Goal: Information Seeking & Learning: Learn about a topic

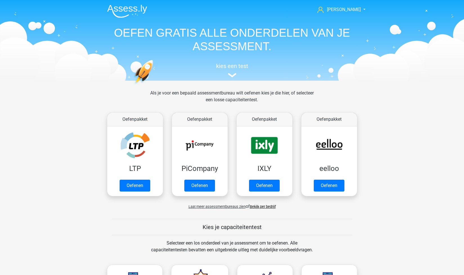
scroll to position [239, 0]
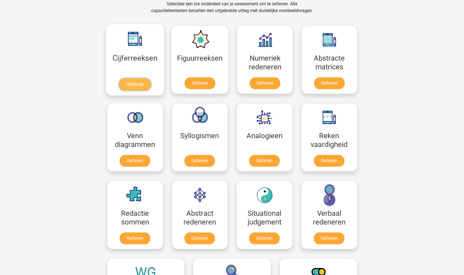
click at [143, 83] on link "Oefenen" at bounding box center [135, 84] width 32 height 12
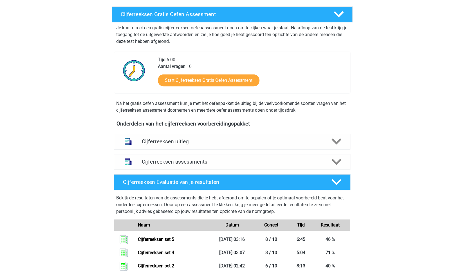
scroll to position [93, 0]
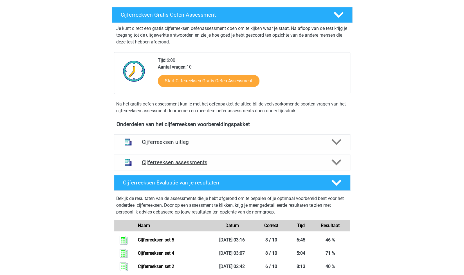
click at [201, 165] on h4 "Cijferreeksen assessments" at bounding box center [232, 162] width 181 height 6
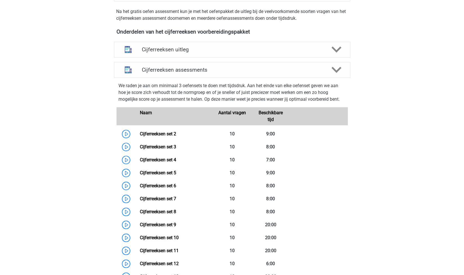
scroll to position [186, 0]
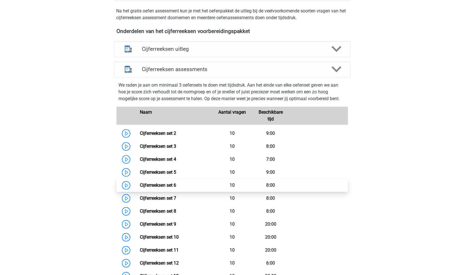
click at [172, 188] on link "Cijferreeksen set 6" at bounding box center [158, 184] width 36 height 5
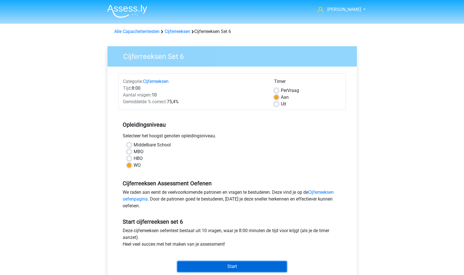
click at [221, 265] on input "Start" at bounding box center [232, 266] width 110 height 11
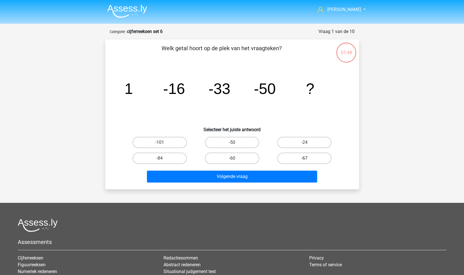
click at [295, 158] on label "-67" at bounding box center [304, 157] width 54 height 11
click at [305, 158] on input "-67" at bounding box center [307, 160] width 4 height 4
radio input "true"
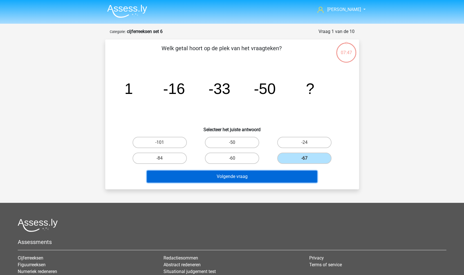
click at [269, 176] on button "Volgende vraag" at bounding box center [232, 176] width 170 height 12
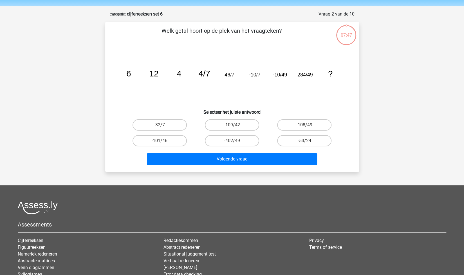
scroll to position [28, 0]
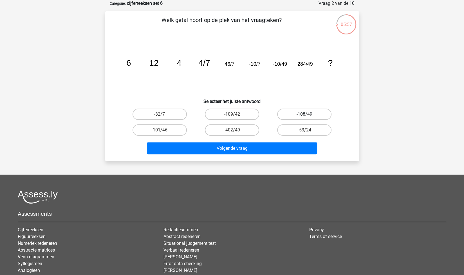
click at [319, 114] on label "-108/49" at bounding box center [304, 113] width 54 height 11
click at [308, 114] on input "-108/49" at bounding box center [307, 116] width 4 height 4
radio input "true"
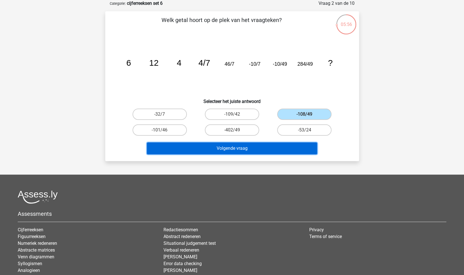
click at [275, 151] on button "Volgende vraag" at bounding box center [232, 148] width 170 height 12
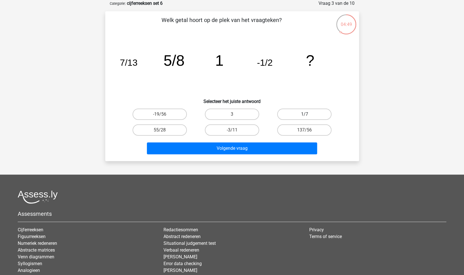
click at [292, 113] on label "1/7" at bounding box center [304, 113] width 54 height 11
click at [305, 114] on input "1/7" at bounding box center [307, 116] width 4 height 4
radio input "true"
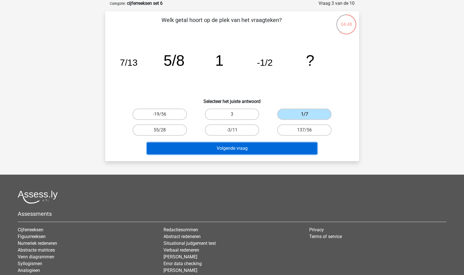
click at [253, 144] on button "Volgende vraag" at bounding box center [232, 148] width 170 height 12
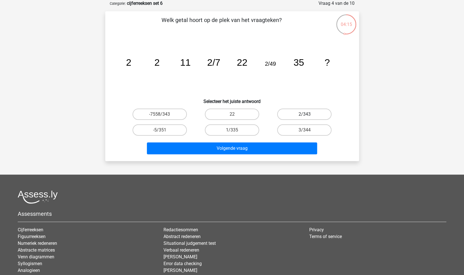
click at [311, 112] on label "2/343" at bounding box center [304, 113] width 54 height 11
click at [308, 114] on input "2/343" at bounding box center [307, 116] width 4 height 4
radio input "true"
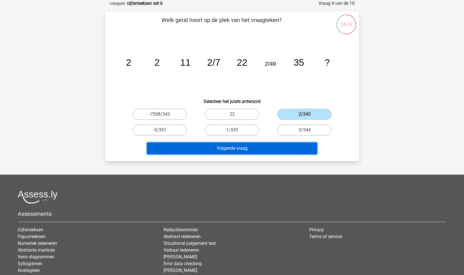
click at [266, 146] on button "Volgende vraag" at bounding box center [232, 148] width 170 height 12
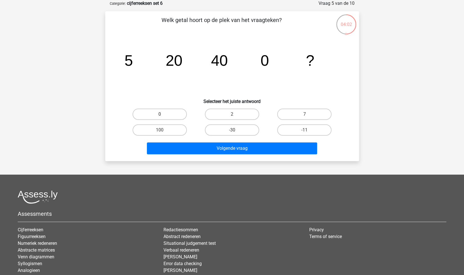
click at [177, 114] on label "0" at bounding box center [160, 113] width 54 height 11
click at [163, 114] on input "0" at bounding box center [162, 116] width 4 height 4
radio input "true"
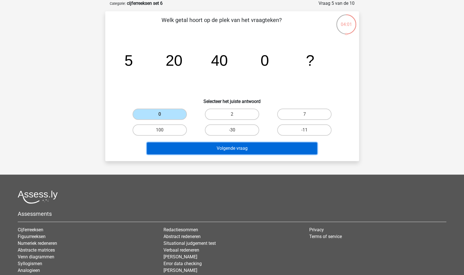
click at [218, 142] on button "Volgende vraag" at bounding box center [232, 148] width 170 height 12
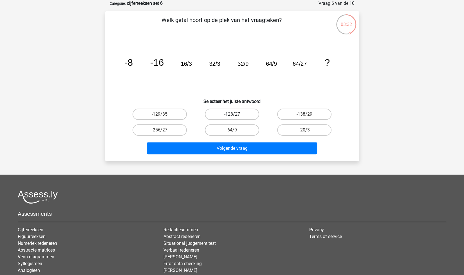
click at [225, 115] on label "-128/27" at bounding box center [232, 113] width 54 height 11
click at [232, 115] on input "-128/27" at bounding box center [234, 116] width 4 height 4
radio input "true"
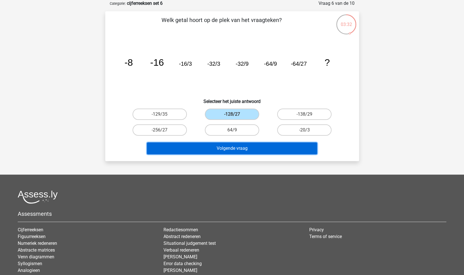
click at [255, 148] on button "Volgende vraag" at bounding box center [232, 148] width 170 height 12
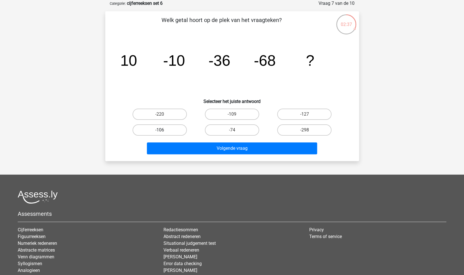
click at [175, 130] on label "-106" at bounding box center [160, 129] width 54 height 11
click at [163, 130] on input "-106" at bounding box center [162, 132] width 4 height 4
radio input "true"
click at [240, 155] on div "Volgende vraag" at bounding box center [232, 149] width 217 height 14
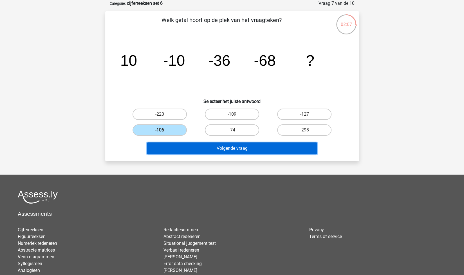
click at [243, 150] on button "Volgende vraag" at bounding box center [232, 148] width 170 height 12
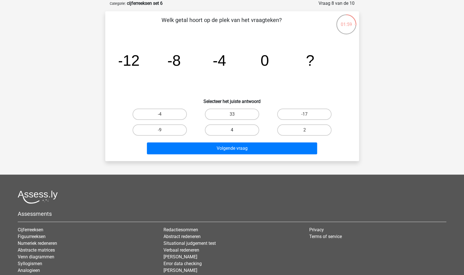
click at [214, 130] on label "4" at bounding box center [232, 129] width 54 height 11
click at [232, 130] on input "4" at bounding box center [234, 132] width 4 height 4
radio input "true"
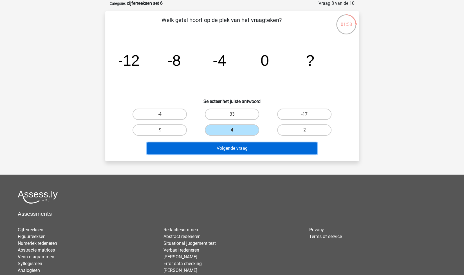
click at [240, 146] on button "Volgende vraag" at bounding box center [232, 148] width 170 height 12
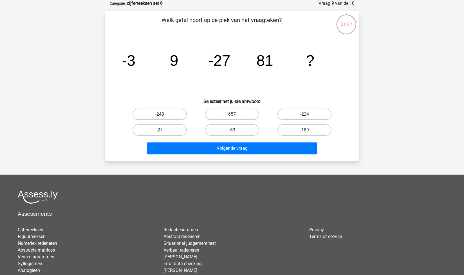
click at [171, 110] on label "-243" at bounding box center [160, 113] width 54 height 11
click at [163, 114] on input "-243" at bounding box center [162, 116] width 4 height 4
radio input "true"
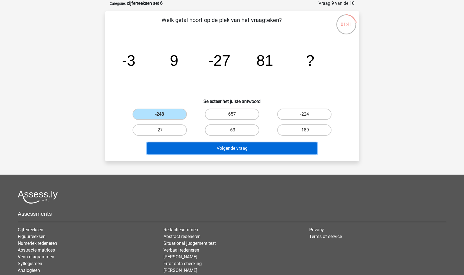
click at [208, 149] on button "Volgende vraag" at bounding box center [232, 148] width 170 height 12
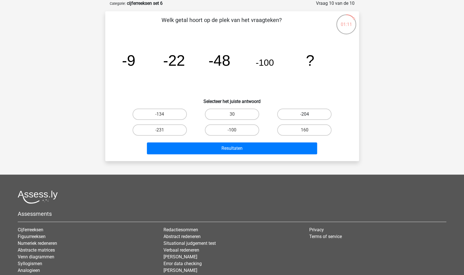
click at [293, 116] on label "-204" at bounding box center [304, 113] width 54 height 11
click at [305, 116] on input "-204" at bounding box center [307, 116] width 4 height 4
radio input "true"
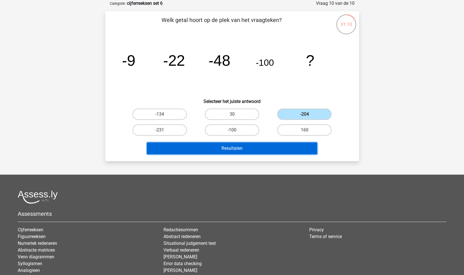
click at [229, 152] on button "Resultaten" at bounding box center [232, 148] width 170 height 12
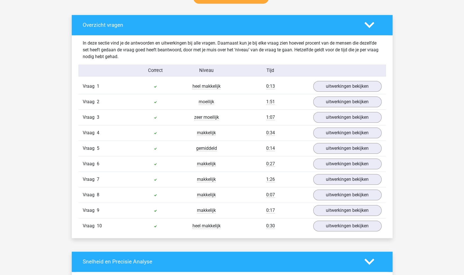
scroll to position [310, 0]
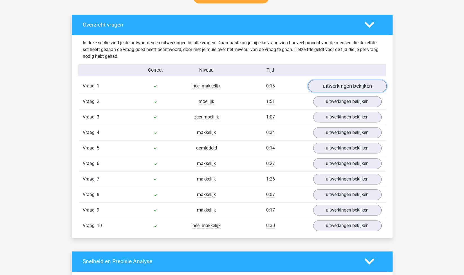
click at [345, 89] on link "uitwerkingen bekijken" at bounding box center [347, 86] width 79 height 12
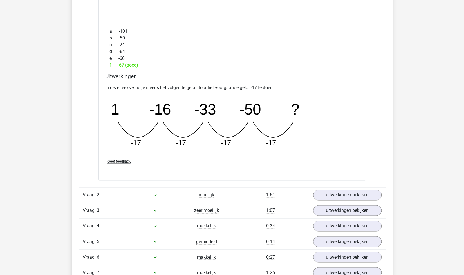
scroll to position [463, 0]
click at [347, 192] on link "uitwerkingen bekijken" at bounding box center [347, 194] width 79 height 12
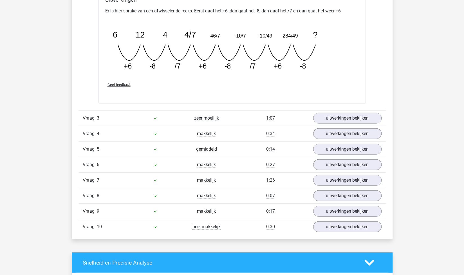
scroll to position [801, 0]
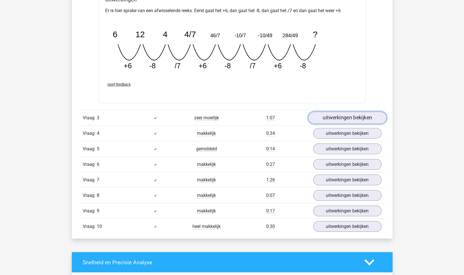
click at [327, 112] on link "uitwerkingen bekijken" at bounding box center [347, 118] width 79 height 12
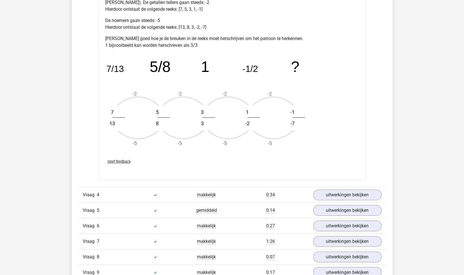
scroll to position [1077, 0]
click at [341, 191] on link "uitwerkingen bekijken" at bounding box center [347, 195] width 79 height 12
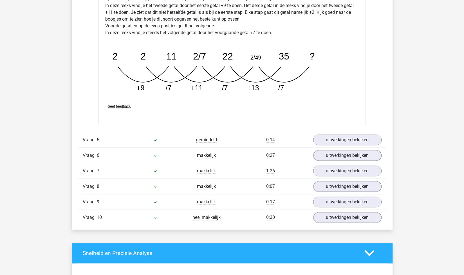
scroll to position [1435, 0]
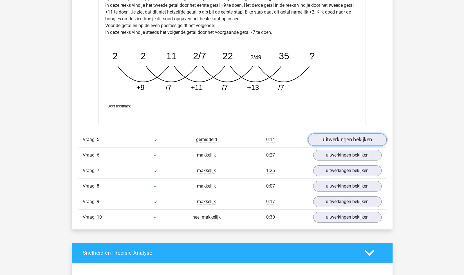
click at [324, 137] on link "uitwerkingen bekijken" at bounding box center [347, 139] width 79 height 12
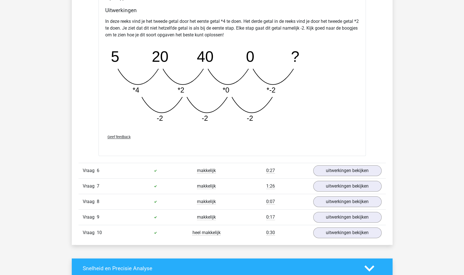
scroll to position [1707, 0]
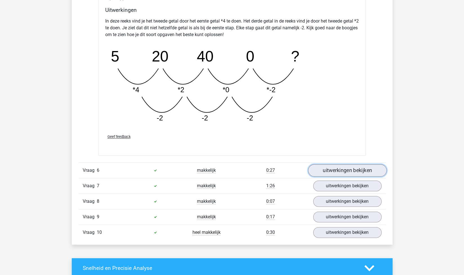
click at [347, 164] on link "uitwerkingen bekijken" at bounding box center [347, 170] width 79 height 12
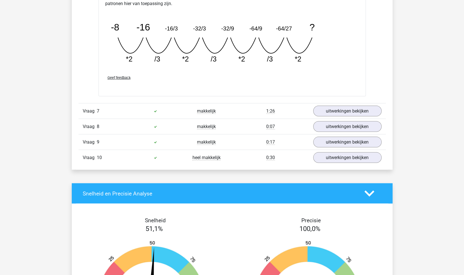
scroll to position [2043, 0]
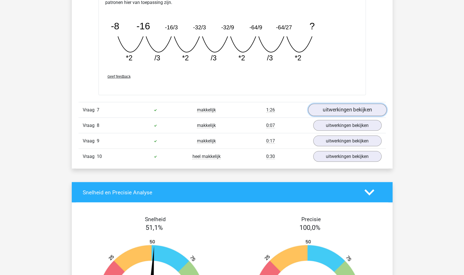
click at [330, 105] on link "uitwerkingen bekijken" at bounding box center [347, 109] width 79 height 12
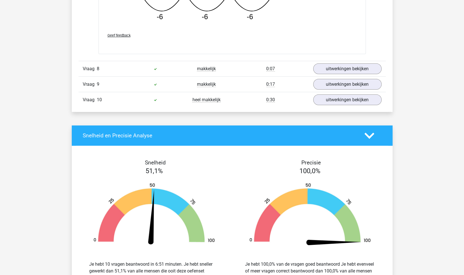
scroll to position [2388, 0]
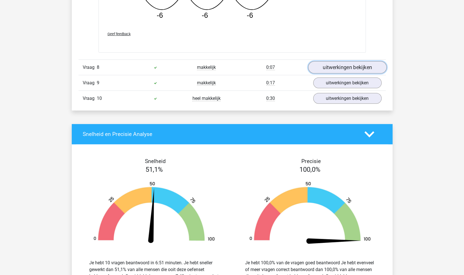
click at [327, 62] on link "uitwerkingen bekijken" at bounding box center [347, 67] width 79 height 12
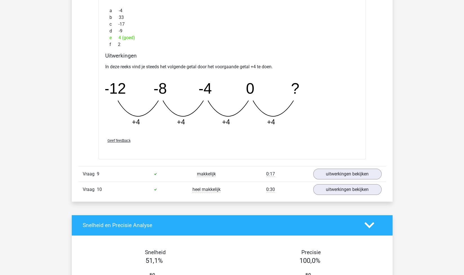
scroll to position [2547, 0]
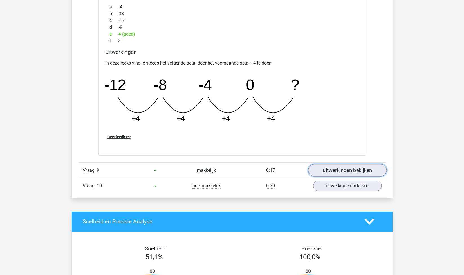
click at [316, 164] on link "uitwerkingen bekijken" at bounding box center [347, 170] width 79 height 12
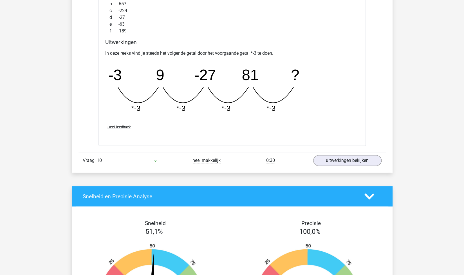
scroll to position [2818, 0]
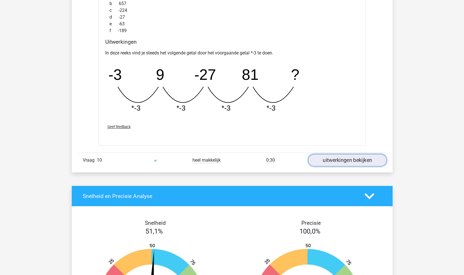
click at [327, 160] on link "uitwerkingen bekijken" at bounding box center [347, 160] width 79 height 12
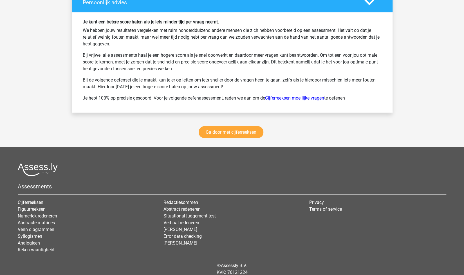
scroll to position [3490, 0]
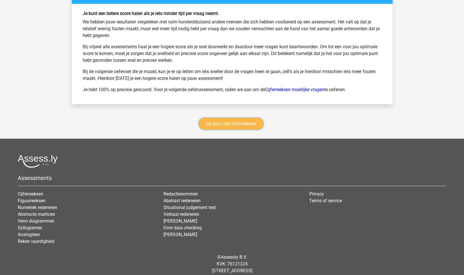
click at [237, 120] on link "Ga door met cijferreeksen" at bounding box center [231, 124] width 65 height 12
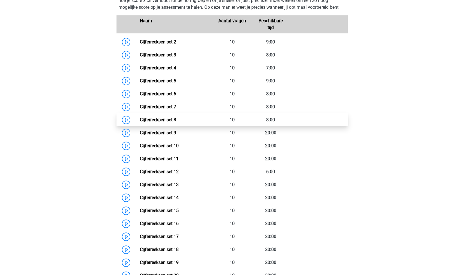
scroll to position [281, 0]
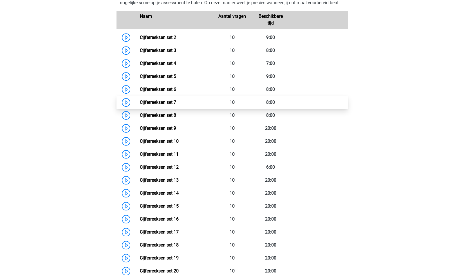
click at [170, 105] on link "Cijferreeksen set 7" at bounding box center [158, 101] width 36 height 5
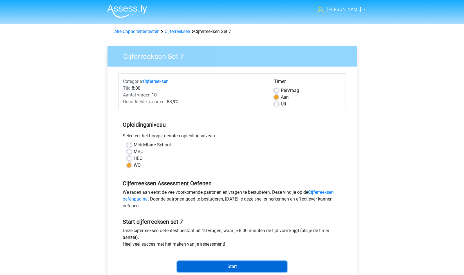
click at [249, 266] on input "Start" at bounding box center [232, 266] width 110 height 11
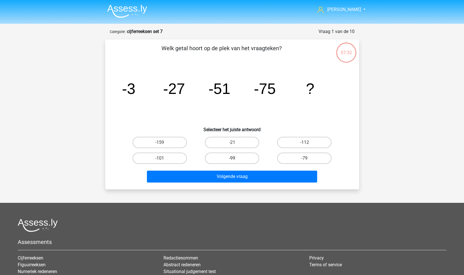
click at [237, 156] on label "-99" at bounding box center [232, 157] width 54 height 11
click at [236, 158] on input "-99" at bounding box center [234, 160] width 4 height 4
radio input "true"
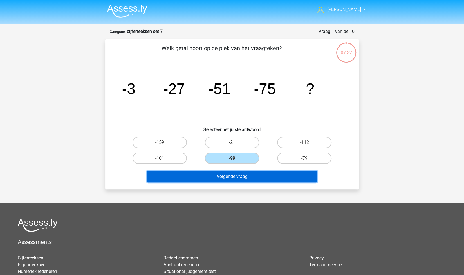
click at [244, 175] on button "Volgende vraag" at bounding box center [232, 176] width 170 height 12
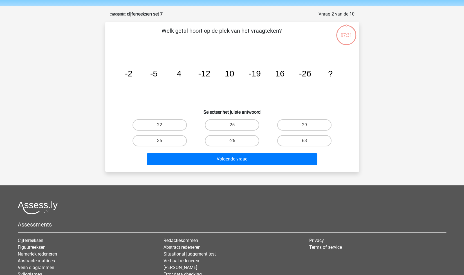
scroll to position [28, 0]
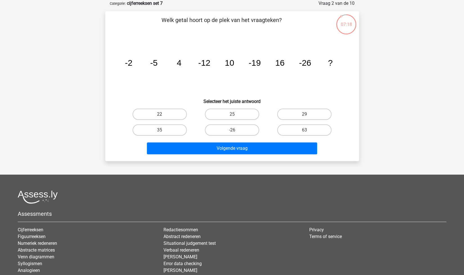
click at [184, 112] on label "22" at bounding box center [160, 113] width 54 height 11
click at [163, 114] on input "22" at bounding box center [162, 116] width 4 height 4
radio input "true"
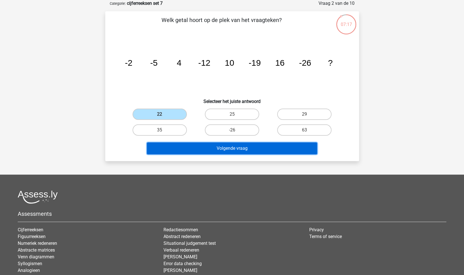
click at [212, 150] on button "Volgende vraag" at bounding box center [232, 148] width 170 height 12
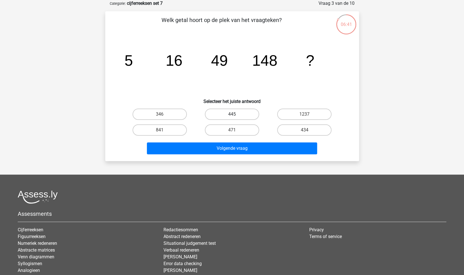
click at [242, 113] on label "445" at bounding box center [232, 113] width 54 height 11
click at [236, 114] on input "445" at bounding box center [234, 116] width 4 height 4
radio input "true"
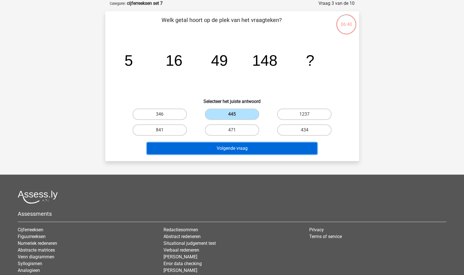
click at [249, 144] on button "Volgende vraag" at bounding box center [232, 148] width 170 height 12
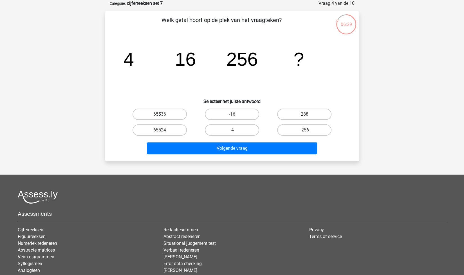
click at [171, 114] on label "65536" at bounding box center [160, 113] width 54 height 11
click at [163, 114] on input "65536" at bounding box center [162, 116] width 4 height 4
radio input "true"
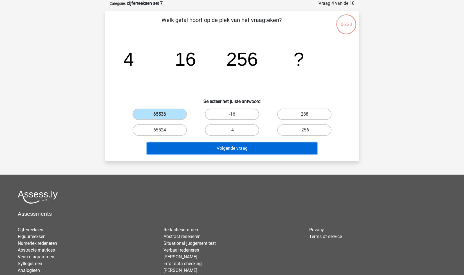
click at [199, 143] on button "Volgende vraag" at bounding box center [232, 148] width 170 height 12
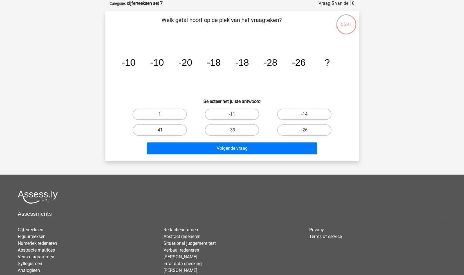
click at [305, 130] on input "-26" at bounding box center [307, 132] width 4 height 4
radio input "true"
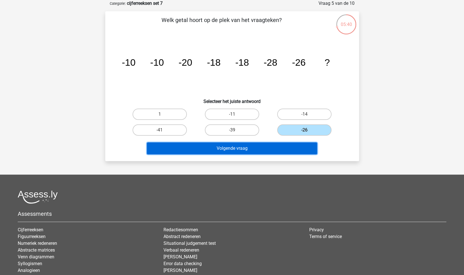
click at [273, 145] on button "Volgende vraag" at bounding box center [232, 148] width 170 height 12
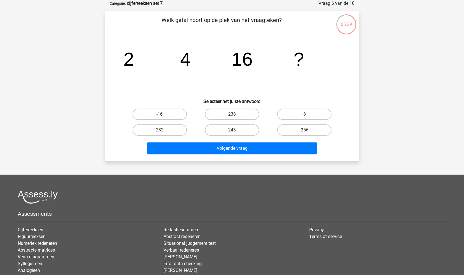
click at [291, 127] on label "256" at bounding box center [304, 129] width 54 height 11
click at [305, 130] on input "256" at bounding box center [307, 132] width 4 height 4
radio input "true"
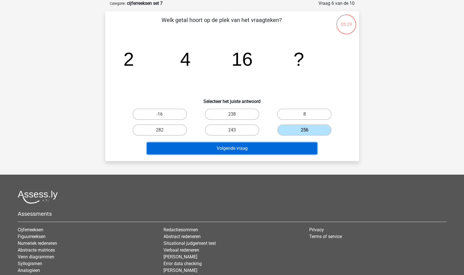
click at [262, 147] on button "Volgende vraag" at bounding box center [232, 148] width 170 height 12
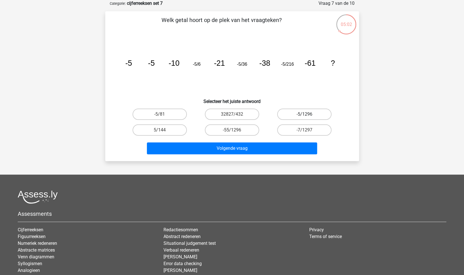
click at [299, 113] on label "-5/1296" at bounding box center [304, 113] width 54 height 11
click at [305, 114] on input "-5/1296" at bounding box center [307, 116] width 4 height 4
radio input "true"
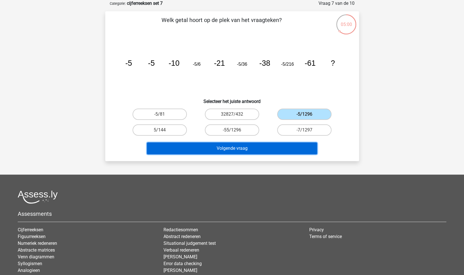
click at [269, 150] on button "Volgende vraag" at bounding box center [232, 148] width 170 height 12
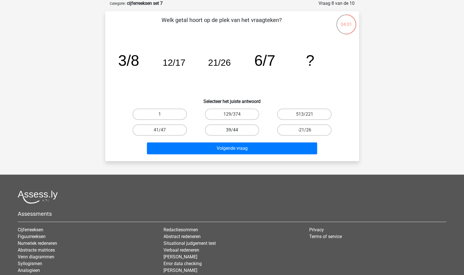
click at [247, 130] on label "39/44" at bounding box center [232, 129] width 54 height 11
click at [236, 130] on input "39/44" at bounding box center [234, 132] width 4 height 4
radio input "true"
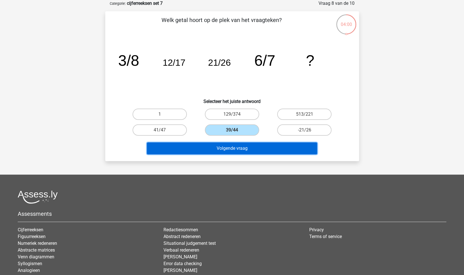
click at [269, 150] on button "Volgende vraag" at bounding box center [232, 148] width 170 height 12
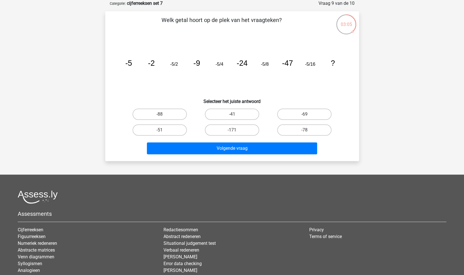
click at [305, 130] on input "-78" at bounding box center [307, 132] width 4 height 4
radio input "true"
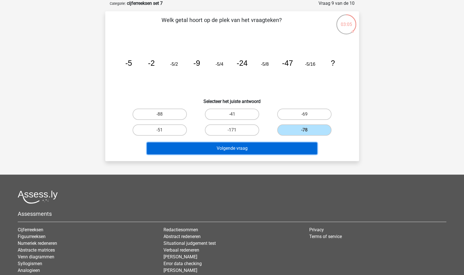
click at [285, 146] on button "Volgende vraag" at bounding box center [232, 148] width 170 height 12
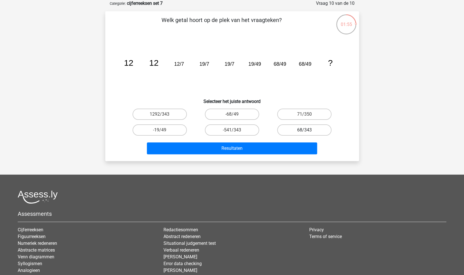
click at [313, 128] on label "68/343" at bounding box center [304, 129] width 54 height 11
click at [308, 130] on input "68/343" at bounding box center [307, 132] width 4 height 4
radio input "true"
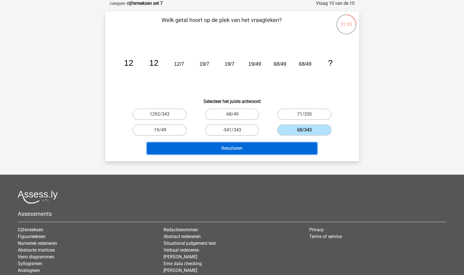
click at [277, 146] on button "Resultaten" at bounding box center [232, 148] width 170 height 12
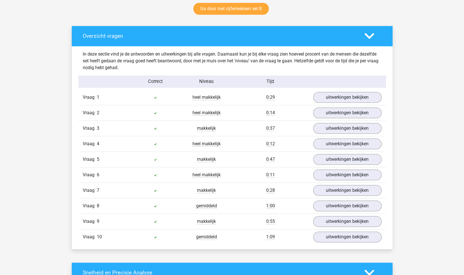
scroll to position [311, 0]
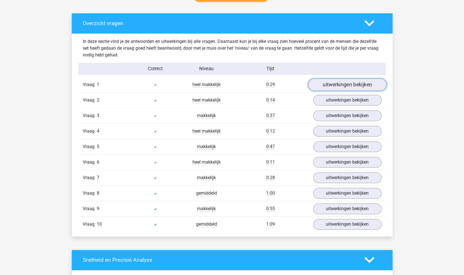
click at [341, 85] on link "uitwerkingen bekijken" at bounding box center [347, 84] width 79 height 12
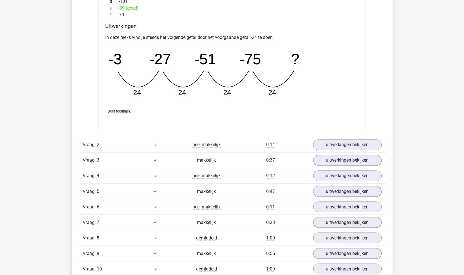
scroll to position [519, 0]
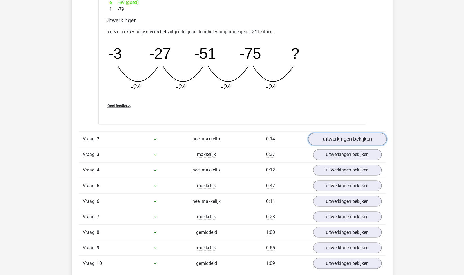
click at [336, 142] on link "uitwerkingen bekijken" at bounding box center [347, 139] width 79 height 12
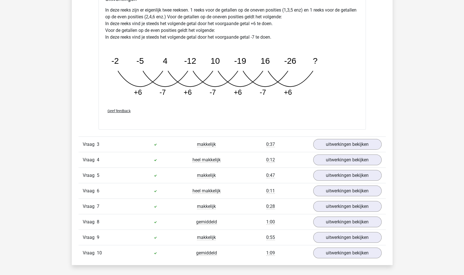
scroll to position [831, 0]
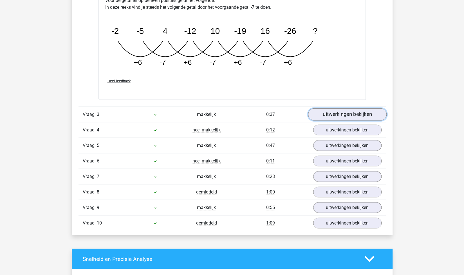
click at [326, 111] on link "uitwerkingen bekijken" at bounding box center [347, 114] width 79 height 12
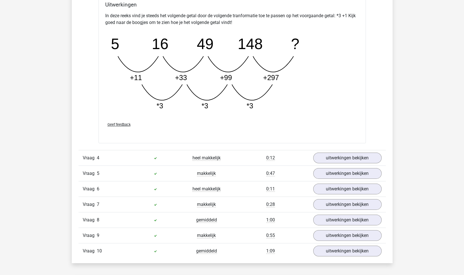
scroll to position [1085, 0]
click at [327, 153] on link "uitwerkingen bekijken" at bounding box center [347, 157] width 79 height 12
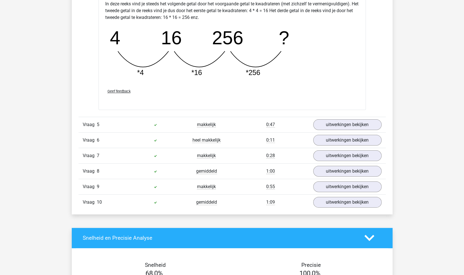
scroll to position [1433, 0]
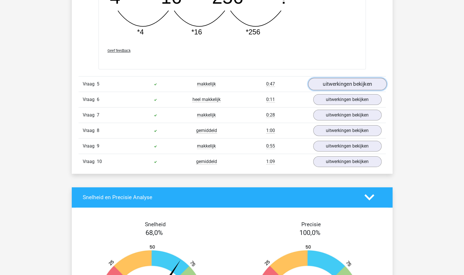
click at [343, 84] on link "uitwerkingen bekijken" at bounding box center [347, 84] width 79 height 12
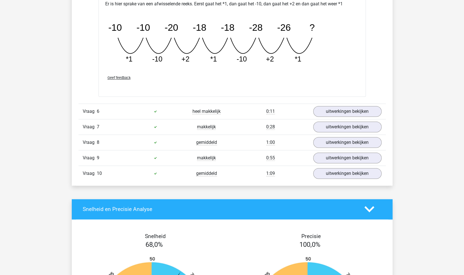
scroll to position [1677, 0]
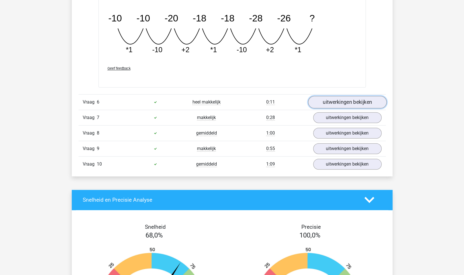
click at [330, 99] on link "uitwerkingen bekijken" at bounding box center [347, 102] width 79 height 12
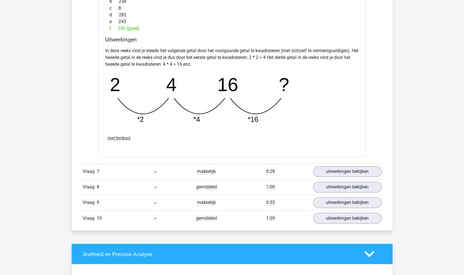
scroll to position [1891, 0]
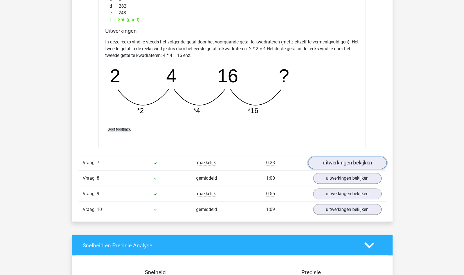
click at [325, 159] on link "uitwerkingen bekijken" at bounding box center [347, 162] width 79 height 12
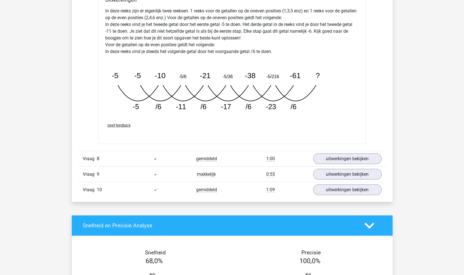
scroll to position [2198, 0]
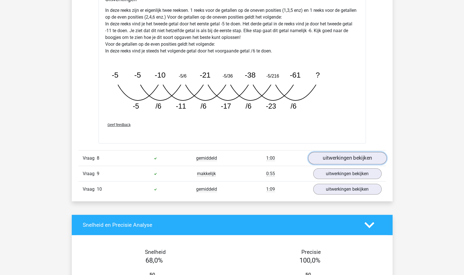
click at [329, 153] on link "uitwerkingen bekijken" at bounding box center [347, 158] width 79 height 12
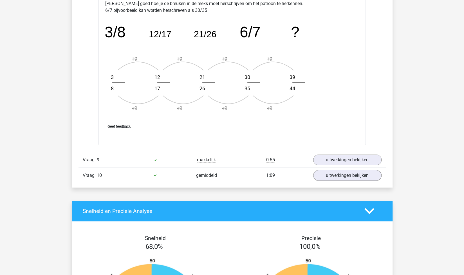
scroll to position [2550, 0]
click at [337, 156] on link "uitwerkingen bekijken" at bounding box center [347, 159] width 79 height 12
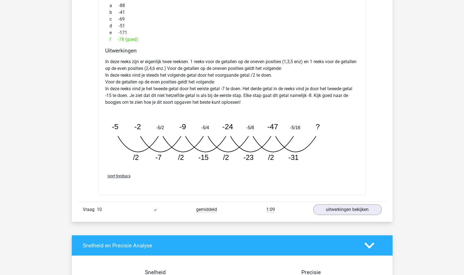
scroll to position [2807, 0]
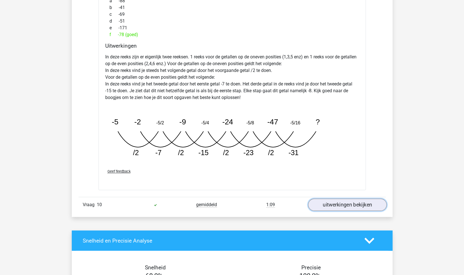
click at [331, 204] on link "uitwerkingen bekijken" at bounding box center [347, 204] width 79 height 12
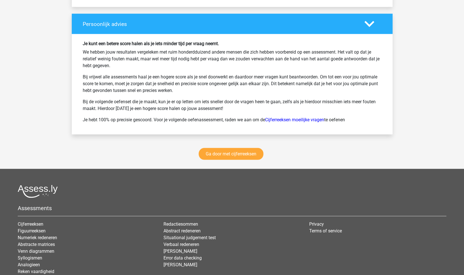
scroll to position [3466, 0]
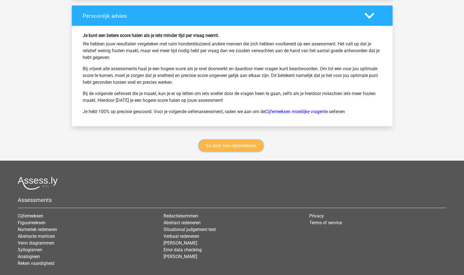
click at [234, 142] on link "Ga door met cijferreeksen" at bounding box center [231, 145] width 65 height 12
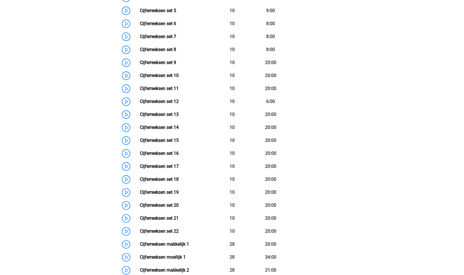
scroll to position [346, 0]
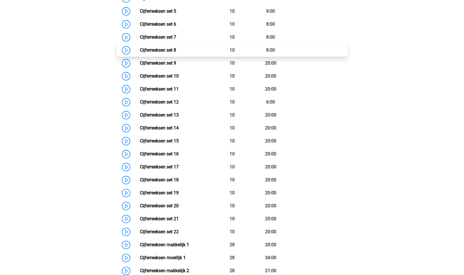
click at [176, 53] on link "Cijferreeksen set 8" at bounding box center [158, 49] width 36 height 5
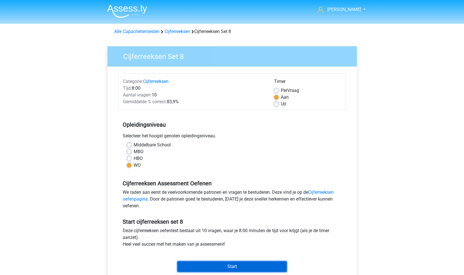
click at [239, 267] on input "Start" at bounding box center [232, 266] width 110 height 11
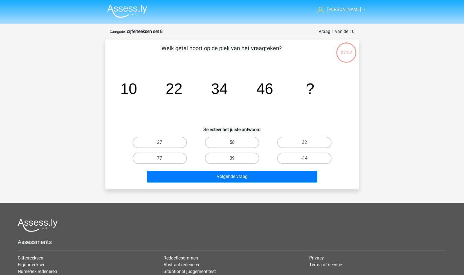
click at [222, 145] on label "58" at bounding box center [232, 142] width 54 height 11
click at [232, 145] on input "58" at bounding box center [234, 144] width 4 height 4
radio input "true"
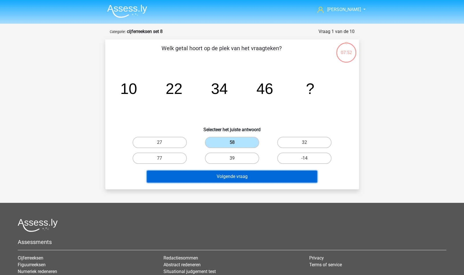
click at [244, 173] on button "Volgende vraag" at bounding box center [232, 176] width 170 height 12
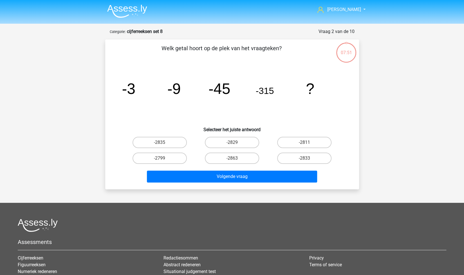
scroll to position [28, 0]
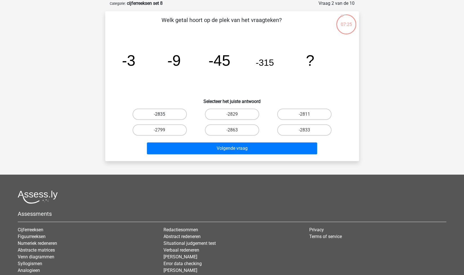
click at [175, 111] on label "-2835" at bounding box center [160, 113] width 54 height 11
click at [163, 114] on input "-2835" at bounding box center [162, 116] width 4 height 4
radio input "true"
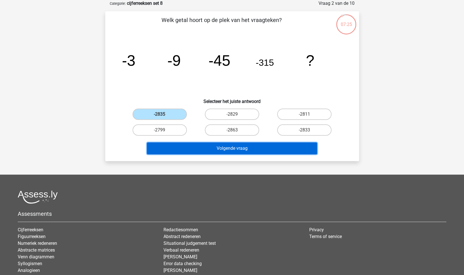
click at [210, 149] on button "Volgende vraag" at bounding box center [232, 148] width 170 height 12
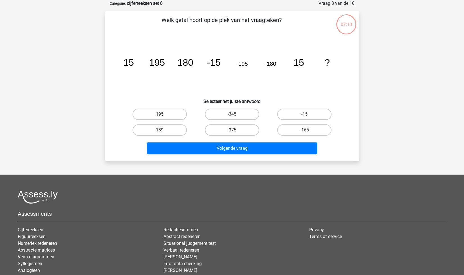
click at [168, 115] on label "195" at bounding box center [160, 113] width 54 height 11
click at [163, 115] on input "195" at bounding box center [162, 116] width 4 height 4
radio input "true"
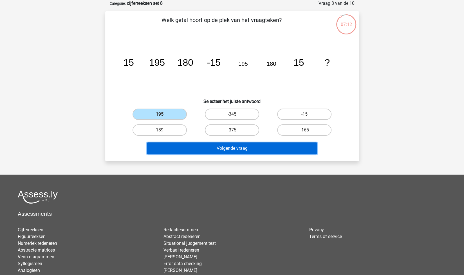
click at [209, 148] on button "Volgende vraag" at bounding box center [232, 148] width 170 height 12
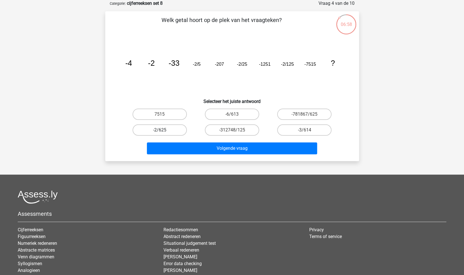
click at [161, 129] on label "-2/625" at bounding box center [160, 129] width 54 height 11
click at [161, 130] on input "-2/625" at bounding box center [162, 132] width 4 height 4
radio input "true"
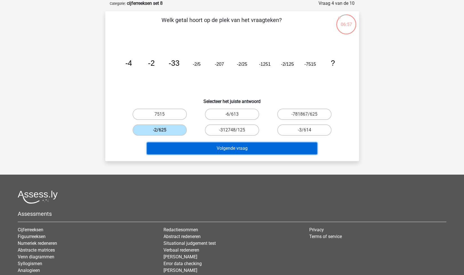
click at [199, 149] on button "Volgende vraag" at bounding box center [232, 148] width 170 height 12
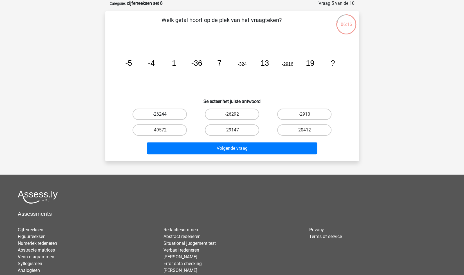
click at [165, 113] on label "-26244" at bounding box center [160, 113] width 54 height 11
click at [163, 114] on input "-26244" at bounding box center [162, 116] width 4 height 4
radio input "true"
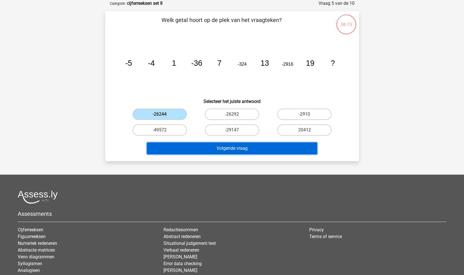
click at [224, 151] on button "Volgende vraag" at bounding box center [232, 148] width 170 height 12
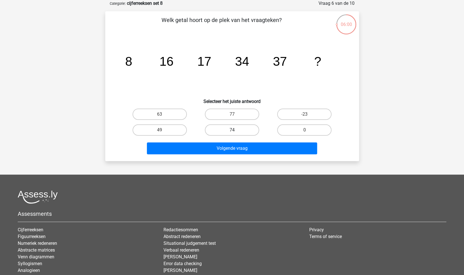
click at [213, 129] on label "74" at bounding box center [232, 129] width 54 height 11
click at [232, 130] on input "74" at bounding box center [234, 132] width 4 height 4
radio input "true"
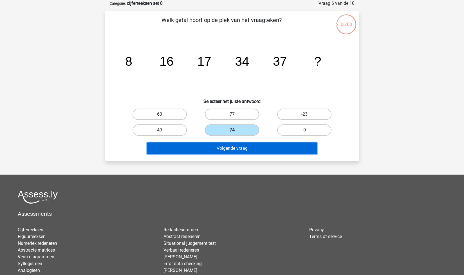
click at [218, 151] on button "Volgende vraag" at bounding box center [232, 148] width 170 height 12
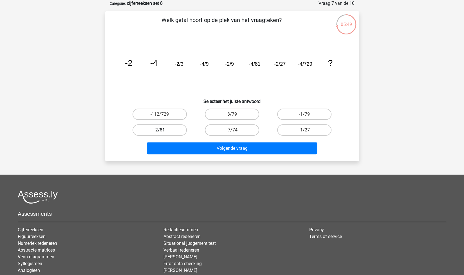
click at [174, 128] on label "-2/81" at bounding box center [160, 129] width 54 height 11
click at [163, 130] on input "-2/81" at bounding box center [162, 132] width 4 height 4
radio input "true"
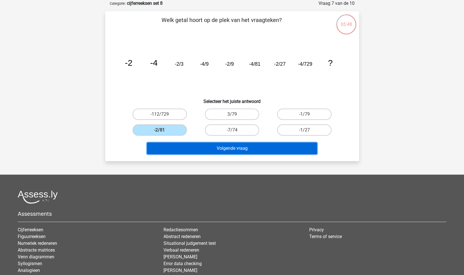
click at [199, 146] on button "Volgende vraag" at bounding box center [232, 148] width 170 height 12
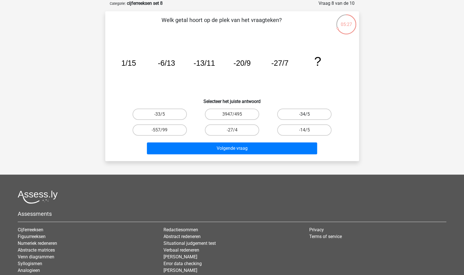
click at [314, 114] on label "-34/5" at bounding box center [304, 113] width 54 height 11
click at [308, 114] on input "-34/5" at bounding box center [307, 116] width 4 height 4
radio input "true"
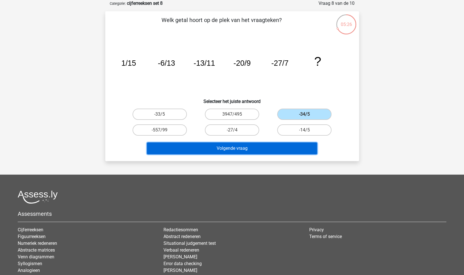
click at [275, 147] on button "Volgende vraag" at bounding box center [232, 148] width 170 height 12
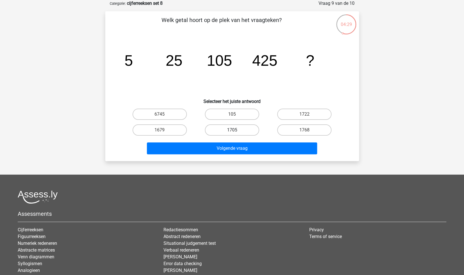
click at [225, 126] on label "1705" at bounding box center [232, 129] width 54 height 11
click at [232, 130] on input "1705" at bounding box center [234, 132] width 4 height 4
radio input "true"
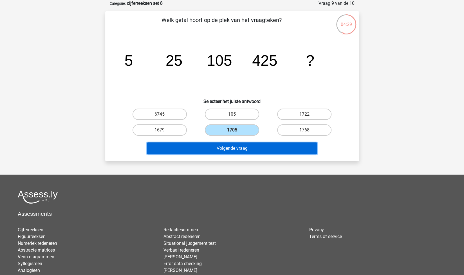
click at [246, 146] on button "Volgende vraag" at bounding box center [232, 148] width 170 height 12
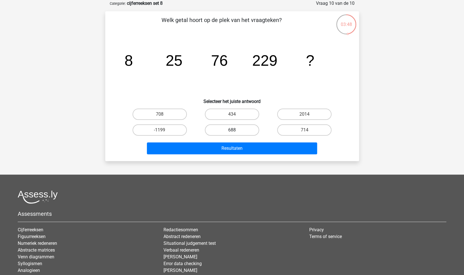
click at [218, 130] on label "688" at bounding box center [232, 129] width 54 height 11
click at [232, 130] on input "688" at bounding box center [234, 132] width 4 height 4
radio input "true"
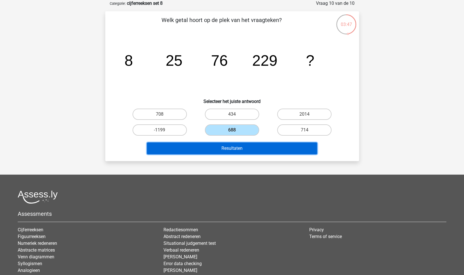
click at [231, 145] on button "Resultaten" at bounding box center [232, 148] width 170 height 12
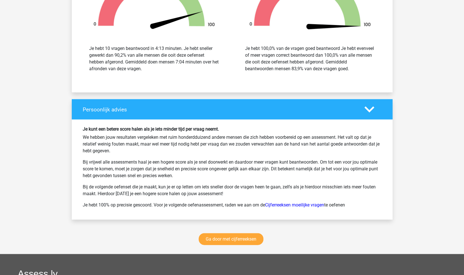
scroll to position [650, 0]
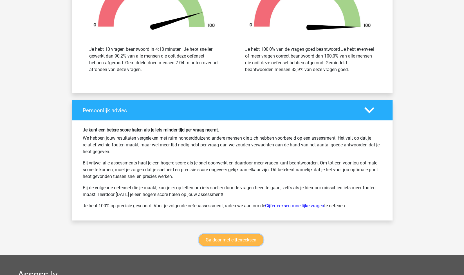
click at [243, 238] on link "Ga door met cijferreeksen" at bounding box center [231, 239] width 65 height 12
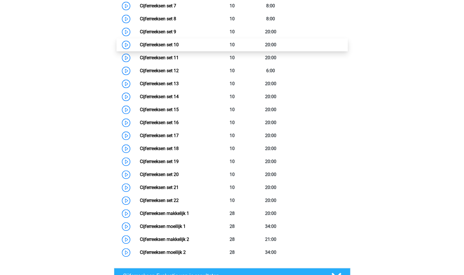
scroll to position [367, 0]
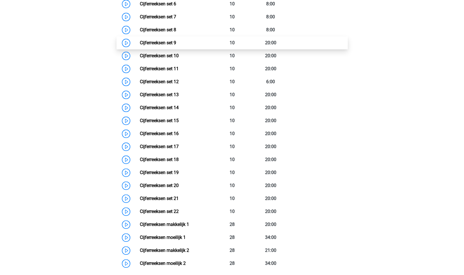
click at [176, 45] on link "Cijferreeksen set 9" at bounding box center [158, 42] width 36 height 5
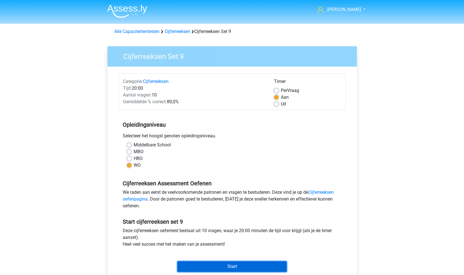
click at [240, 267] on input "Start" at bounding box center [232, 266] width 110 height 11
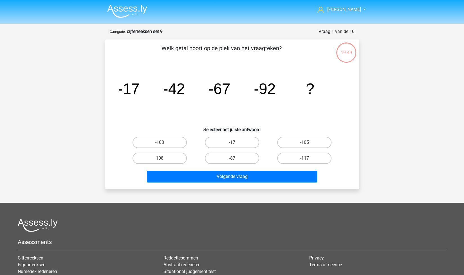
click at [304, 162] on label "-117" at bounding box center [304, 157] width 54 height 11
click at [305, 162] on input "-117" at bounding box center [307, 160] width 4 height 4
radio input "true"
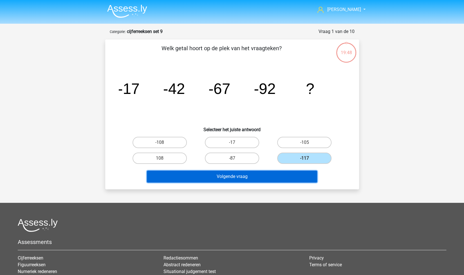
click at [292, 172] on button "Volgende vraag" at bounding box center [232, 176] width 170 height 12
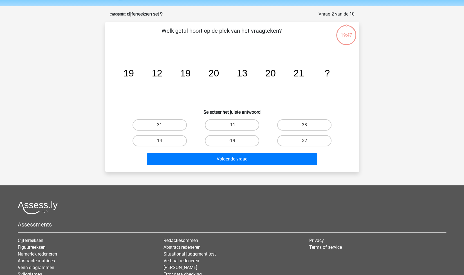
scroll to position [28, 0]
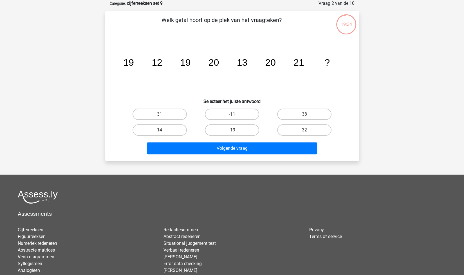
click at [176, 128] on label "14" at bounding box center [160, 129] width 54 height 11
click at [163, 130] on input "14" at bounding box center [162, 132] width 4 height 4
radio input "true"
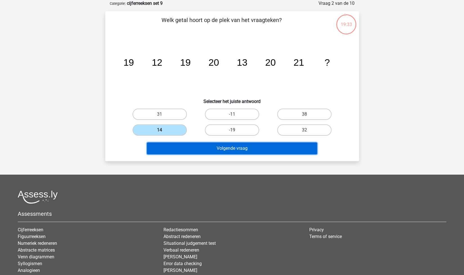
click at [249, 150] on button "Volgende vraag" at bounding box center [232, 148] width 170 height 12
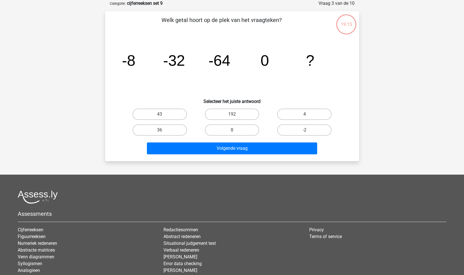
click at [241, 129] on label "0" at bounding box center [232, 129] width 54 height 11
click at [236, 130] on input "0" at bounding box center [234, 132] width 4 height 4
radio input "true"
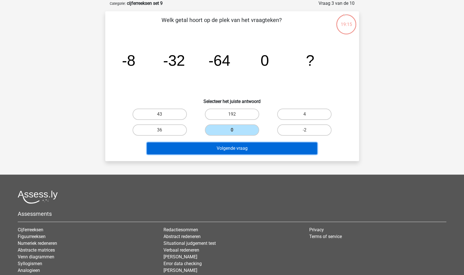
click at [262, 148] on button "Volgende vraag" at bounding box center [232, 148] width 170 height 12
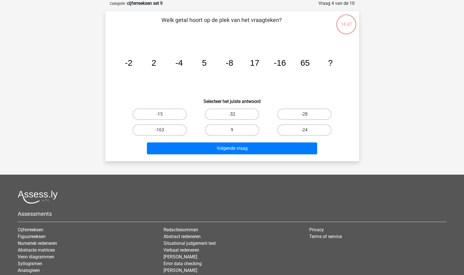
click at [244, 113] on label "-32" at bounding box center [232, 113] width 54 height 11
click at [236, 114] on input "-32" at bounding box center [234, 116] width 4 height 4
radio input "true"
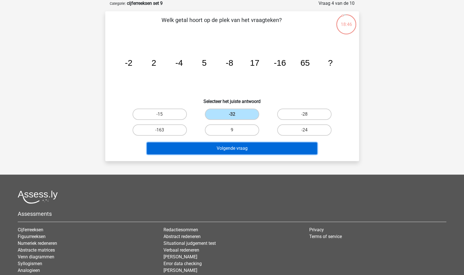
click at [256, 144] on button "Volgende vraag" at bounding box center [232, 148] width 170 height 12
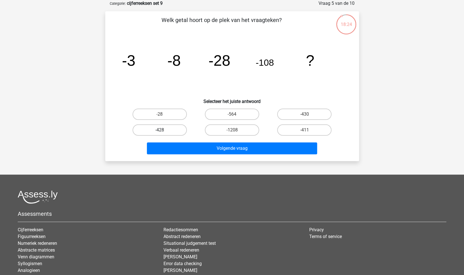
click at [175, 129] on label "-428" at bounding box center [160, 129] width 54 height 11
click at [163, 130] on input "-428" at bounding box center [162, 132] width 4 height 4
radio input "true"
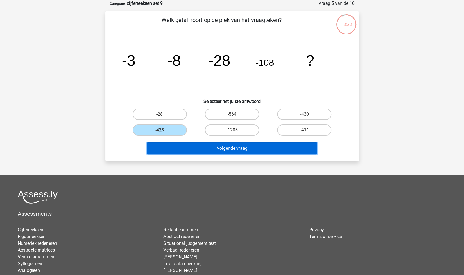
click at [213, 146] on button "Volgende vraag" at bounding box center [232, 148] width 170 height 12
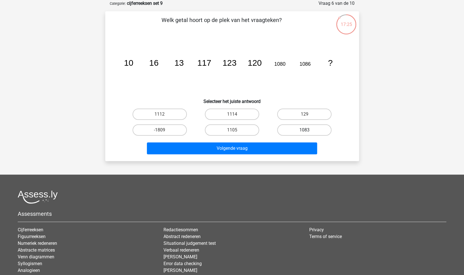
click at [303, 131] on label "1083" at bounding box center [304, 129] width 54 height 11
click at [305, 131] on input "1083" at bounding box center [307, 132] width 4 height 4
radio input "true"
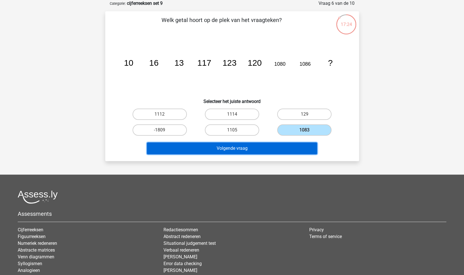
click at [272, 146] on button "Volgende vraag" at bounding box center [232, 148] width 170 height 12
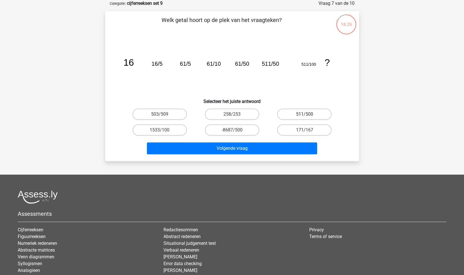
click at [287, 115] on label "511/500" at bounding box center [304, 113] width 54 height 11
click at [305, 115] on input "511/500" at bounding box center [307, 116] width 4 height 4
radio input "true"
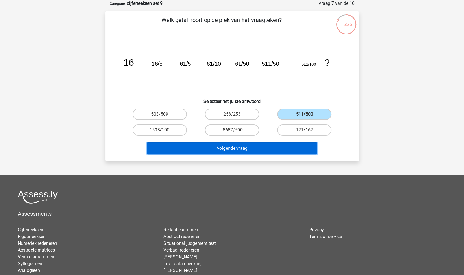
click at [273, 150] on button "Volgende vraag" at bounding box center [232, 148] width 170 height 12
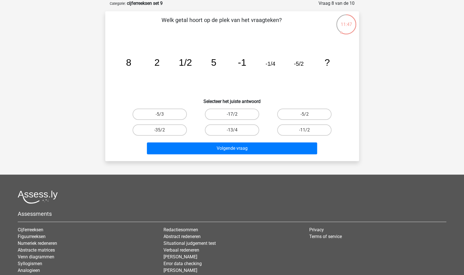
click at [257, 116] on label "-17/2" at bounding box center [232, 113] width 54 height 11
click at [236, 116] on input "-17/2" at bounding box center [234, 116] width 4 height 4
radio input "true"
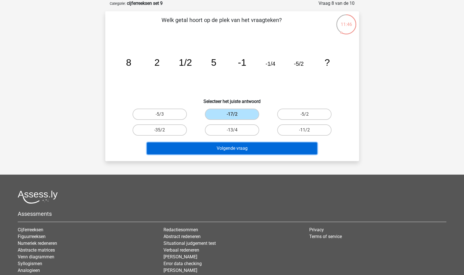
click at [268, 147] on button "Volgende vraag" at bounding box center [232, 148] width 170 height 12
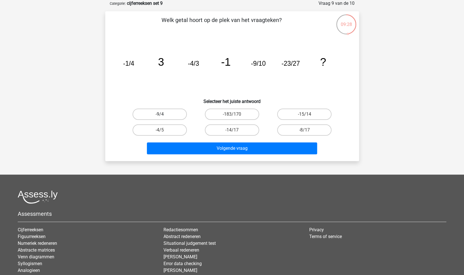
click at [149, 115] on label "-9/4" at bounding box center [160, 113] width 54 height 11
click at [160, 115] on input "-9/4" at bounding box center [162, 116] width 4 height 4
radio input "true"
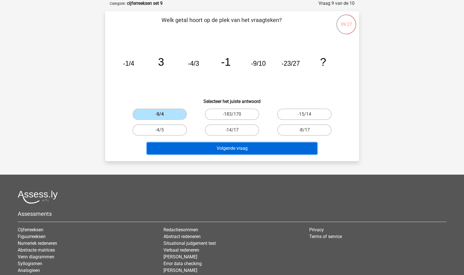
click at [200, 149] on button "Volgende vraag" at bounding box center [232, 148] width 170 height 12
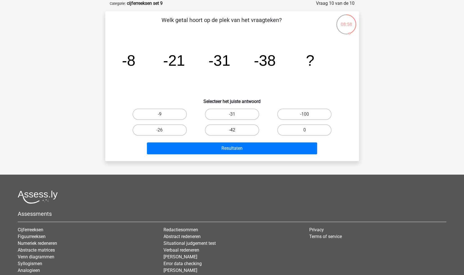
click at [240, 128] on label "-42" at bounding box center [232, 129] width 54 height 11
click at [236, 130] on input "-42" at bounding box center [234, 132] width 4 height 4
radio input "true"
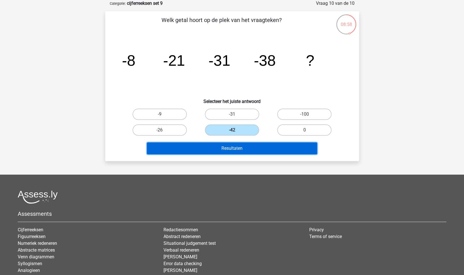
click at [259, 144] on button "Resultaten" at bounding box center [232, 148] width 170 height 12
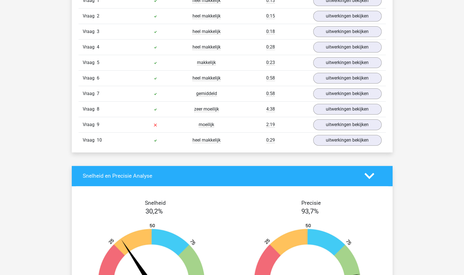
scroll to position [361, 0]
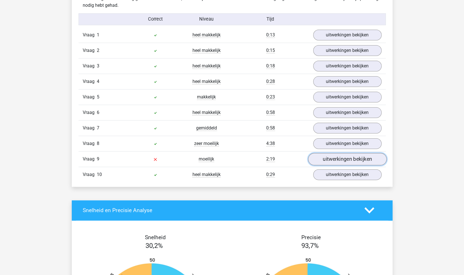
click at [325, 156] on link "uitwerkingen bekijken" at bounding box center [347, 159] width 79 height 12
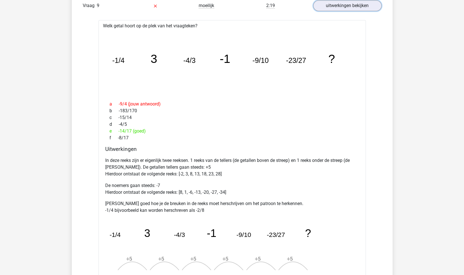
scroll to position [514, 0]
click at [183, 189] on p "De noemers gaan steeds: -7 Hierdoor ontstaat de volgende reeks: [8, 1, -6, -13,…" at bounding box center [232, 189] width 254 height 14
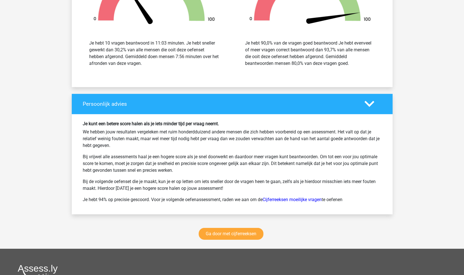
scroll to position [1009, 0]
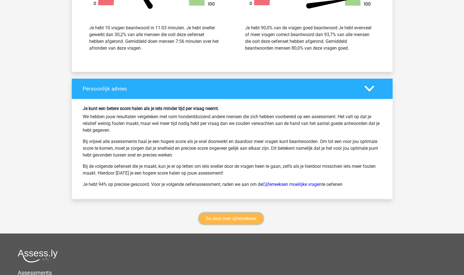
click at [228, 219] on link "Ga door met cijferreeksen" at bounding box center [231, 218] width 65 height 12
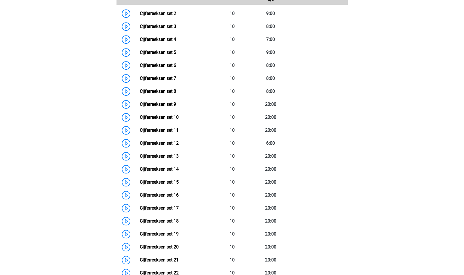
scroll to position [302, 0]
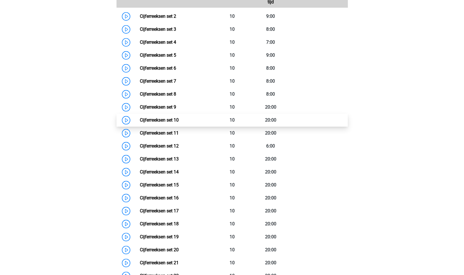
click at [179, 122] on link "Cijferreeksen set 10" at bounding box center [159, 119] width 39 height 5
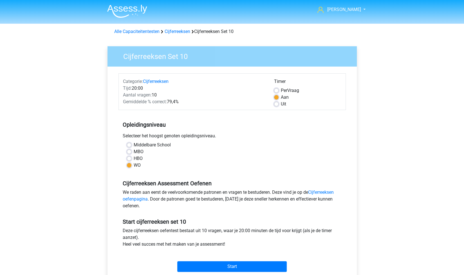
scroll to position [57, 0]
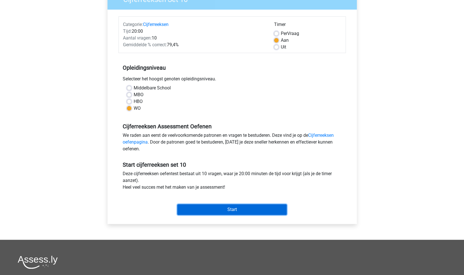
click at [249, 208] on input "Start" at bounding box center [232, 209] width 110 height 11
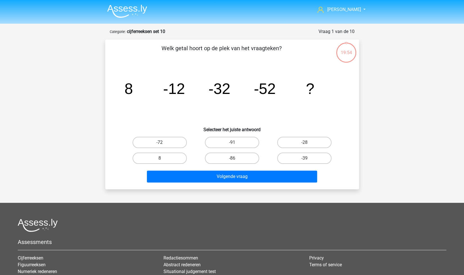
click at [174, 144] on label "-72" at bounding box center [160, 142] width 54 height 11
click at [163, 144] on input "-72" at bounding box center [162, 144] width 4 height 4
radio input "true"
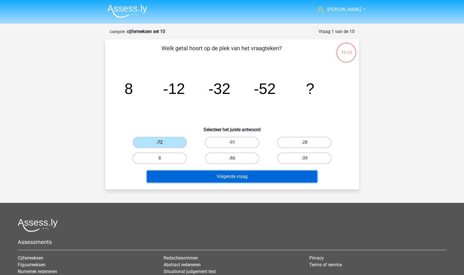
click at [212, 174] on button "Volgende vraag" at bounding box center [232, 176] width 170 height 12
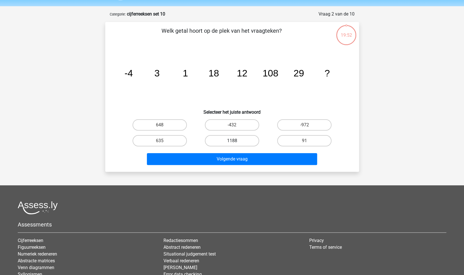
scroll to position [28, 0]
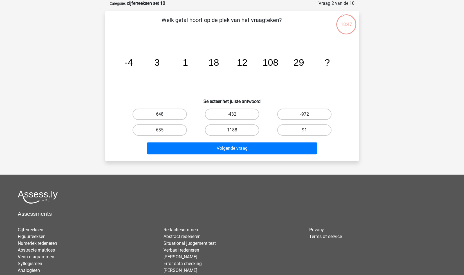
click at [171, 118] on label "648" at bounding box center [160, 113] width 54 height 11
click at [163, 118] on input "648" at bounding box center [162, 116] width 4 height 4
radio input "true"
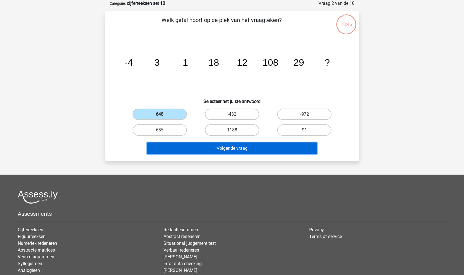
click at [216, 149] on button "Volgende vraag" at bounding box center [232, 148] width 170 height 12
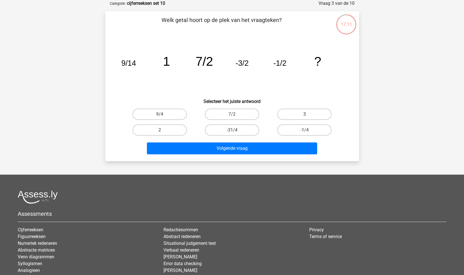
click at [288, 112] on label "3" at bounding box center [304, 113] width 54 height 11
click at [305, 114] on input "3" at bounding box center [307, 116] width 4 height 4
radio input "true"
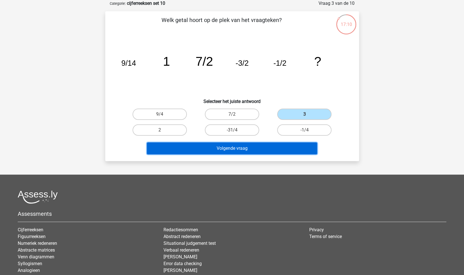
click at [291, 144] on button "Volgende vraag" at bounding box center [232, 148] width 170 height 12
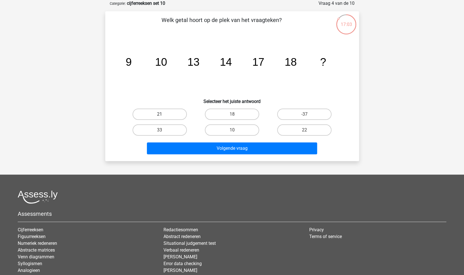
click at [171, 110] on label "21" at bounding box center [160, 113] width 54 height 11
click at [163, 114] on input "21" at bounding box center [162, 116] width 4 height 4
radio input "true"
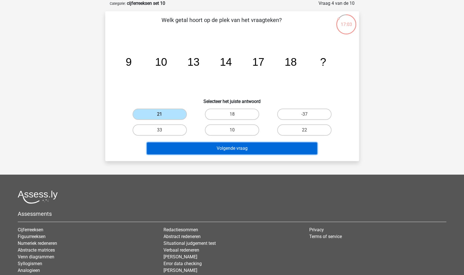
click at [217, 144] on button "Volgende vraag" at bounding box center [232, 148] width 170 height 12
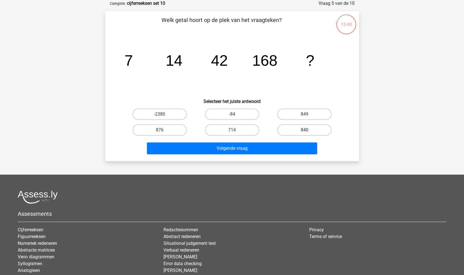
click at [299, 130] on label "840" at bounding box center [304, 129] width 54 height 11
click at [305, 130] on input "840" at bounding box center [307, 132] width 4 height 4
radio input "true"
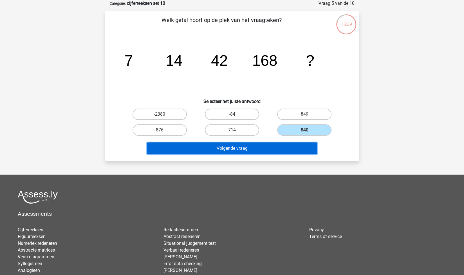
click at [244, 149] on button "Volgende vraag" at bounding box center [232, 148] width 170 height 12
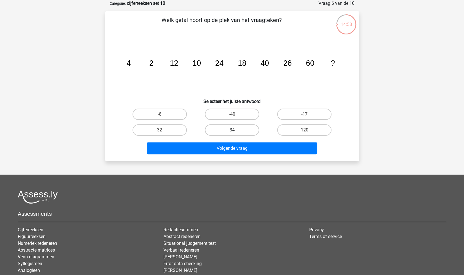
click at [224, 127] on label "34" at bounding box center [232, 129] width 54 height 11
click at [232, 130] on input "34" at bounding box center [234, 132] width 4 height 4
radio input "true"
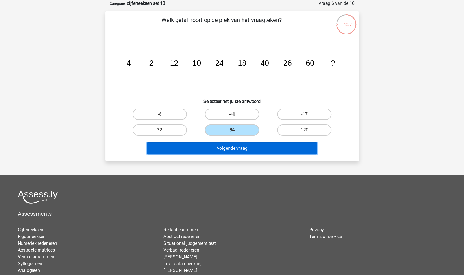
click at [258, 148] on button "Volgende vraag" at bounding box center [232, 148] width 170 height 12
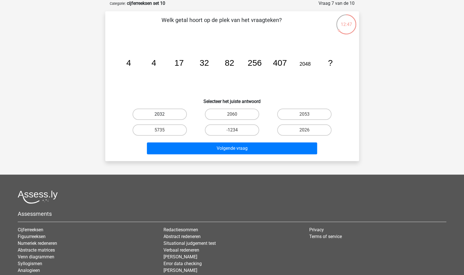
click at [177, 114] on label "2032" at bounding box center [160, 113] width 54 height 11
click at [163, 114] on input "2032" at bounding box center [162, 116] width 4 height 4
radio input "true"
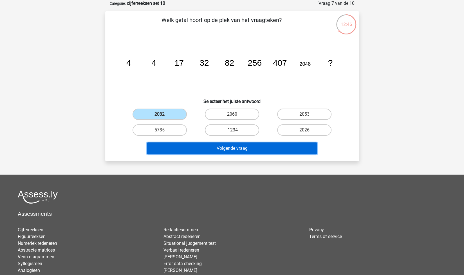
click at [209, 147] on button "Volgende vraag" at bounding box center [232, 148] width 170 height 12
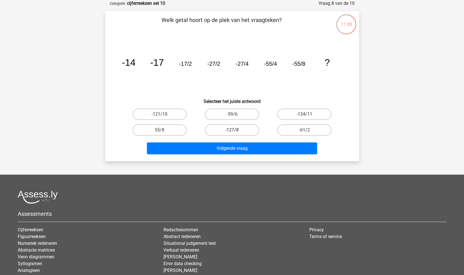
click at [248, 129] on label "-127/8" at bounding box center [232, 129] width 54 height 11
click at [236, 130] on input "-127/8" at bounding box center [234, 132] width 4 height 4
radio input "true"
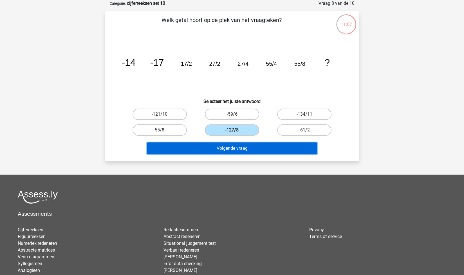
click at [262, 147] on button "Volgende vraag" at bounding box center [232, 148] width 170 height 12
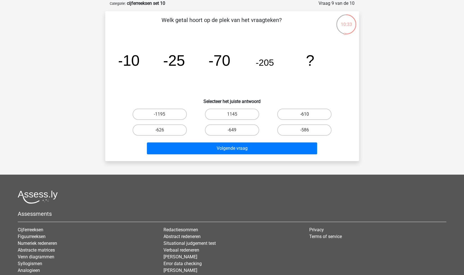
click at [291, 115] on label "-610" at bounding box center [304, 113] width 54 height 11
click at [305, 115] on input "-610" at bounding box center [307, 116] width 4 height 4
radio input "true"
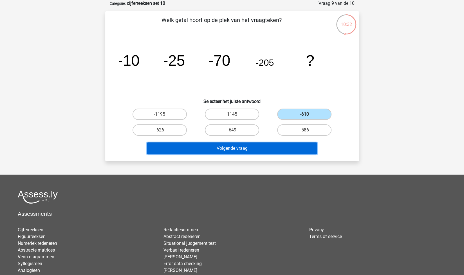
click at [253, 149] on button "Volgende vraag" at bounding box center [232, 148] width 170 height 12
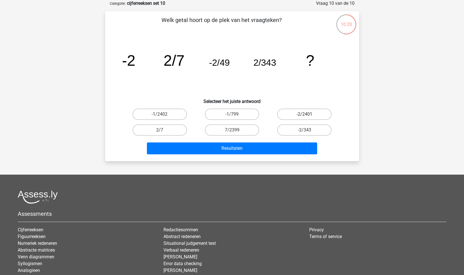
click at [304, 115] on label "-2/2401" at bounding box center [304, 113] width 54 height 11
click at [305, 115] on input "-2/2401" at bounding box center [307, 116] width 4 height 4
radio input "true"
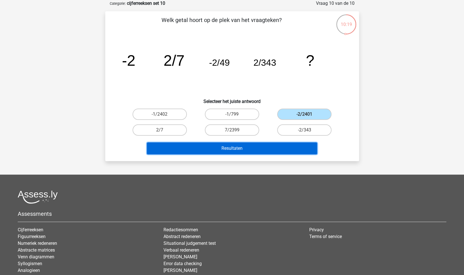
click at [268, 146] on button "Resultaten" at bounding box center [232, 148] width 170 height 12
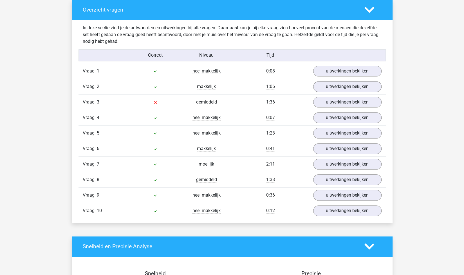
scroll to position [327, 0]
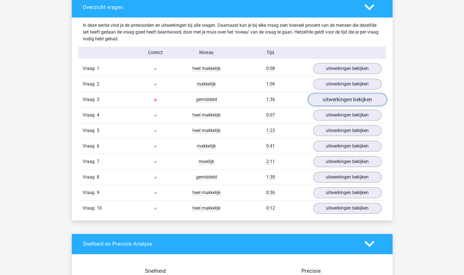
click at [334, 99] on link "uitwerkingen bekijken" at bounding box center [347, 99] width 79 height 12
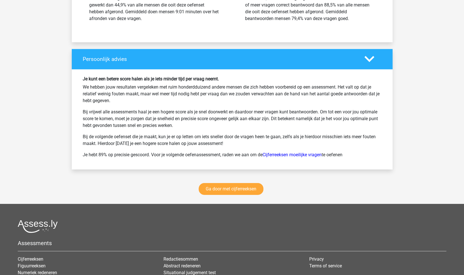
scroll to position [1041, 0]
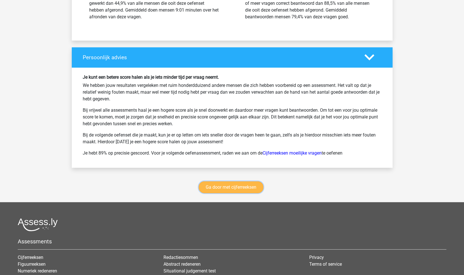
click at [223, 181] on link "Ga door met cijferreeksen" at bounding box center [231, 187] width 65 height 12
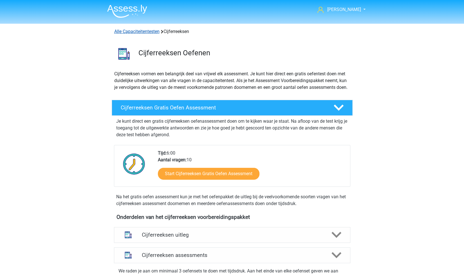
click at [133, 32] on link "Alle Capaciteitentesten" at bounding box center [136, 31] width 45 height 5
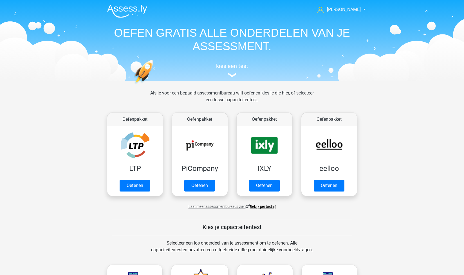
scroll to position [239, 0]
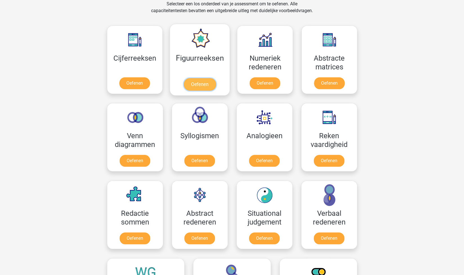
click at [198, 84] on link "Oefenen" at bounding box center [200, 84] width 32 height 12
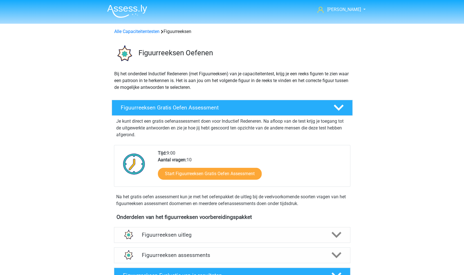
scroll to position [190, 0]
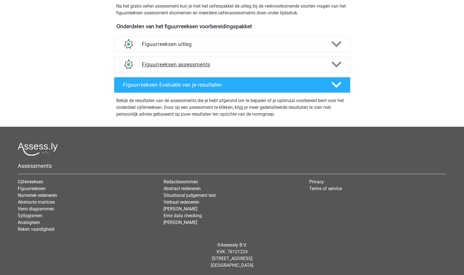
click at [290, 67] on h4 "Figuurreeksen assessments" at bounding box center [232, 64] width 181 height 6
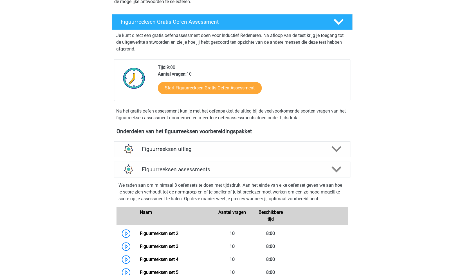
scroll to position [0, 0]
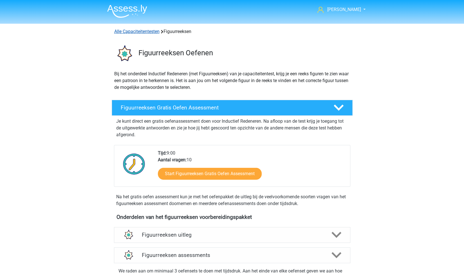
click at [133, 33] on link "Alle Capaciteitentesten" at bounding box center [136, 31] width 45 height 5
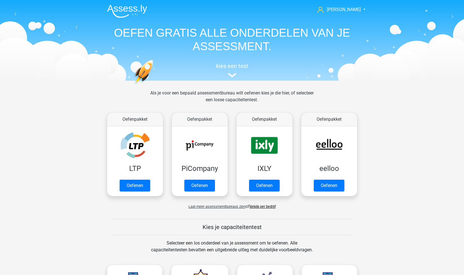
scroll to position [239, 0]
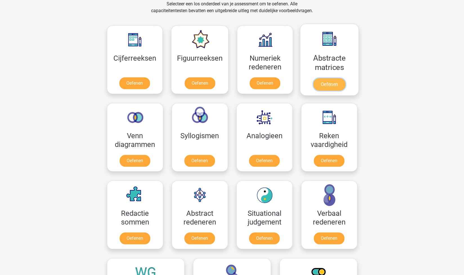
click at [328, 86] on link "Oefenen" at bounding box center [329, 84] width 32 height 12
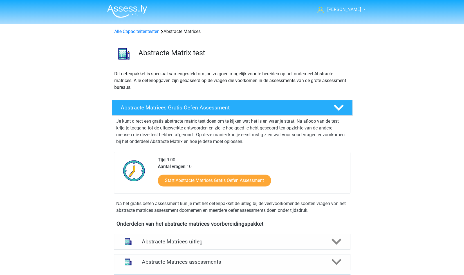
scroll to position [133, 0]
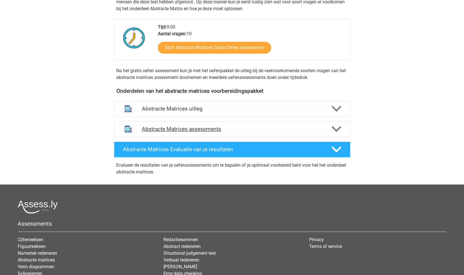
click at [261, 131] on h4 "Abstracte Matrices assessments" at bounding box center [232, 129] width 181 height 6
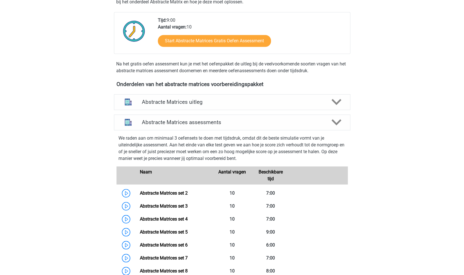
scroll to position [0, 0]
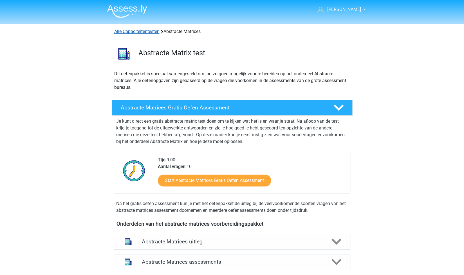
click at [149, 30] on link "Alle Capaciteitentesten" at bounding box center [136, 31] width 45 height 5
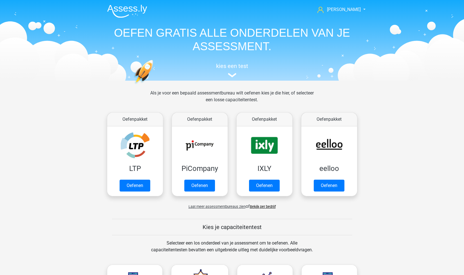
scroll to position [239, 0]
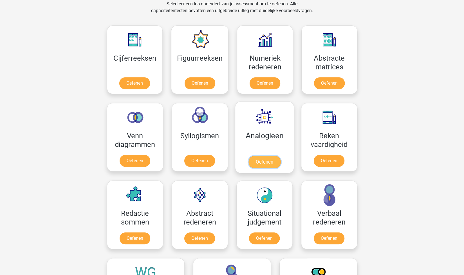
click at [267, 161] on link "Oefenen" at bounding box center [264, 161] width 32 height 12
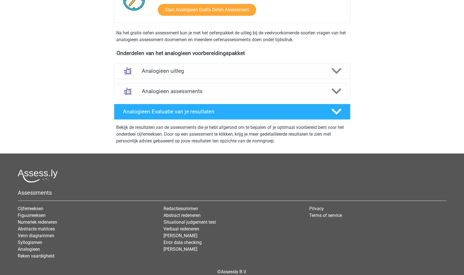
scroll to position [150, 0]
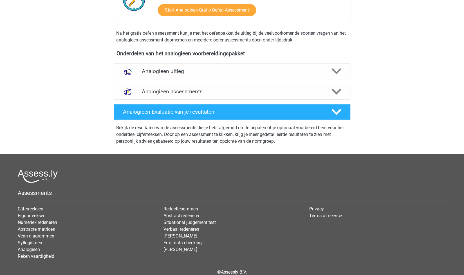
click at [277, 93] on h4 "Analogieen assessments" at bounding box center [232, 91] width 181 height 6
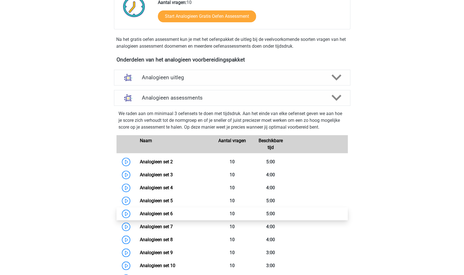
scroll to position [0, 0]
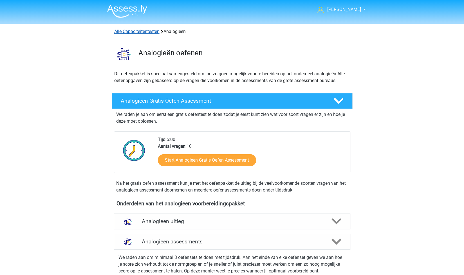
click at [135, 33] on link "Alle Capaciteitentesten" at bounding box center [136, 31] width 45 height 5
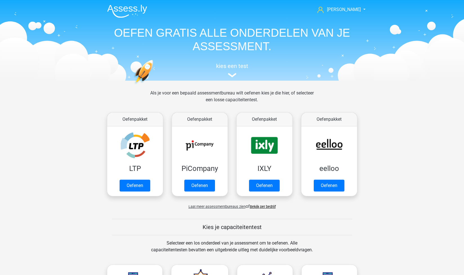
scroll to position [239, 0]
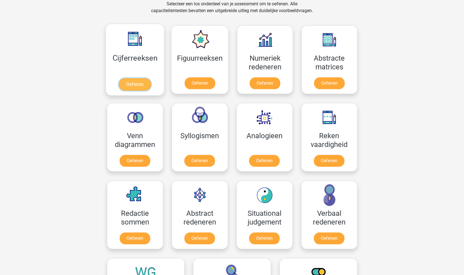
click at [143, 84] on link "Oefenen" at bounding box center [135, 84] width 32 height 12
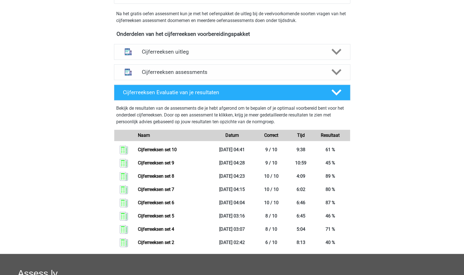
scroll to position [183, 0]
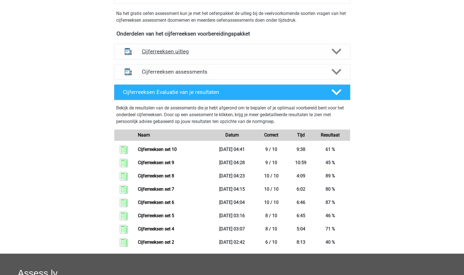
click at [193, 59] on div "Cijferreeksen uitleg" at bounding box center [232, 52] width 237 height 16
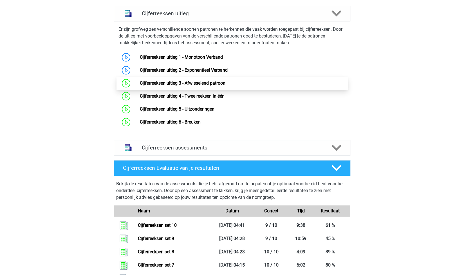
scroll to position [221, 0]
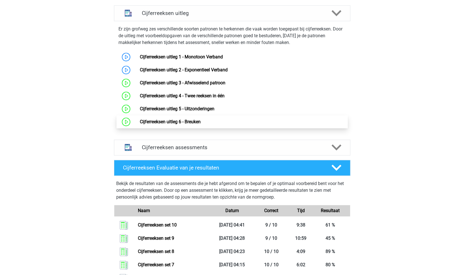
click at [201, 124] on link "Cijferreeksen uitleg 6 - Breuken" at bounding box center [170, 121] width 61 height 5
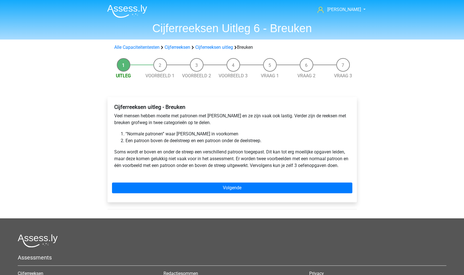
scroll to position [70, 0]
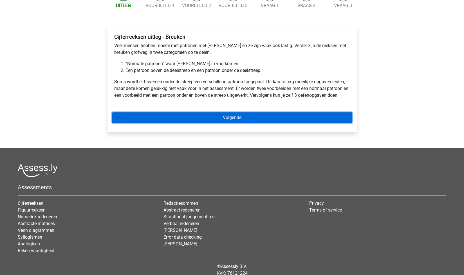
click at [230, 119] on link "Volgende" at bounding box center [232, 117] width 240 height 11
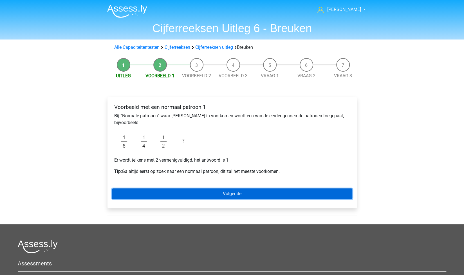
click at [239, 194] on link "Volgende" at bounding box center [232, 193] width 240 height 11
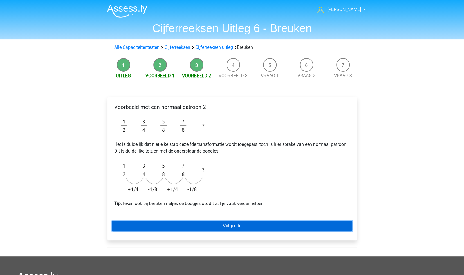
click at [245, 226] on link "Volgende" at bounding box center [232, 225] width 240 height 11
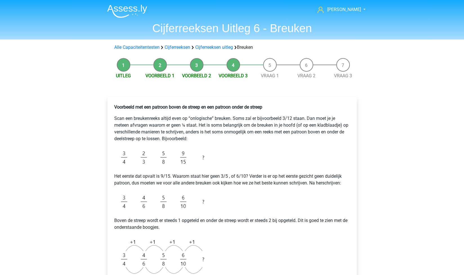
click at [249, 202] on div "Voorbeeld met een patroon boven de streep en een patroon onder de streep Scan e…" at bounding box center [232, 212] width 240 height 222
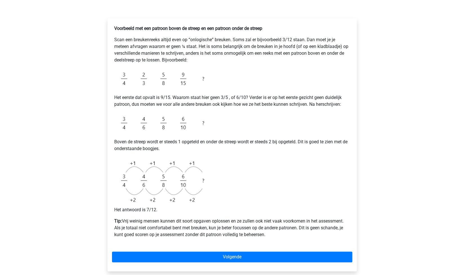
scroll to position [81, 0]
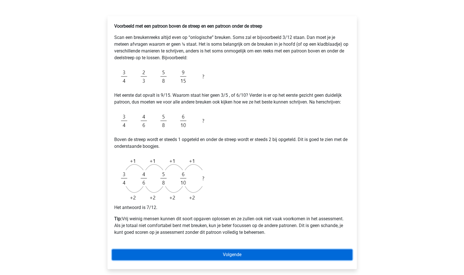
click at [245, 254] on link "Volgende" at bounding box center [232, 254] width 240 height 11
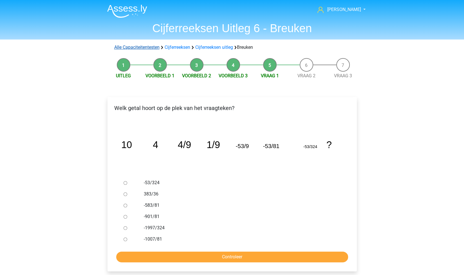
click at [141, 45] on link "Alle Capaciteitentesten" at bounding box center [136, 46] width 45 height 5
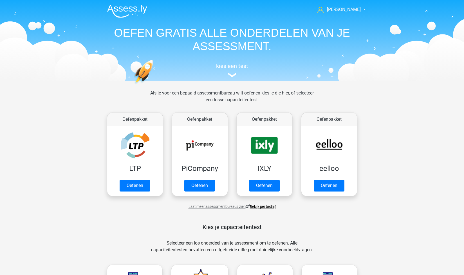
scroll to position [239, 0]
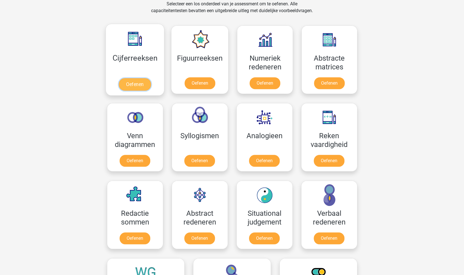
click at [137, 81] on link "Oefenen" at bounding box center [135, 84] width 32 height 12
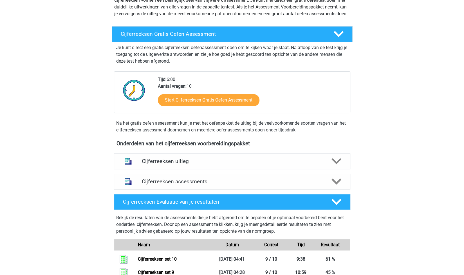
scroll to position [73, 0]
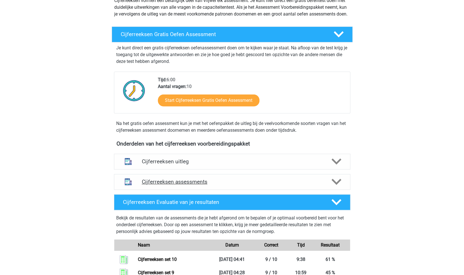
click at [192, 185] on h4 "Cijferreeksen assessments" at bounding box center [232, 181] width 181 height 6
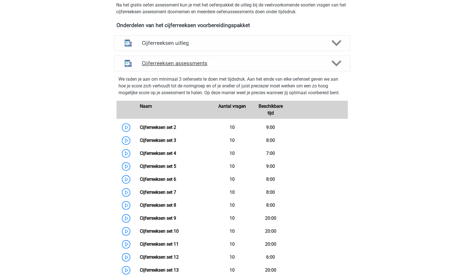
scroll to position [297, 0]
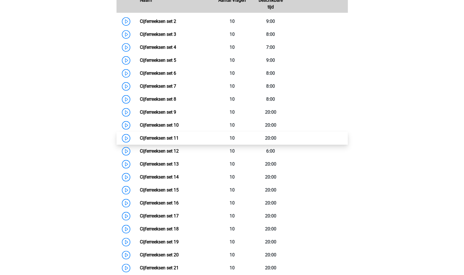
click at [178, 140] on link "Cijferreeksen set 11" at bounding box center [159, 137] width 39 height 5
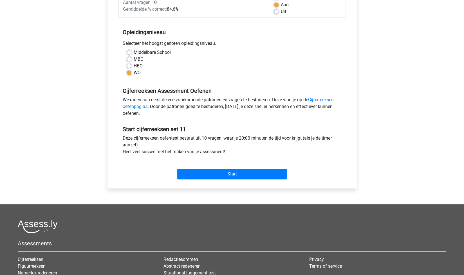
scroll to position [93, 0]
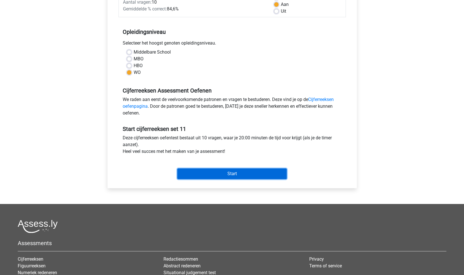
click at [247, 172] on input "Start" at bounding box center [232, 173] width 110 height 11
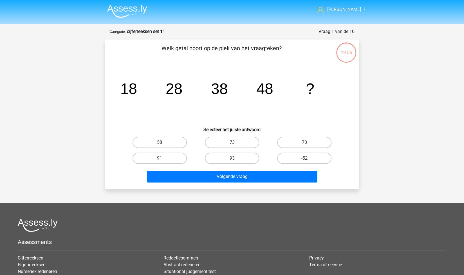
click at [181, 145] on label "58" at bounding box center [160, 142] width 54 height 11
click at [163, 145] on input "58" at bounding box center [162, 144] width 4 height 4
radio input "true"
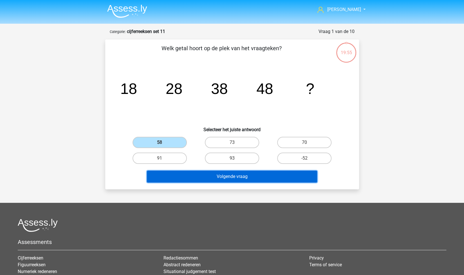
click at [216, 176] on button "Volgende vraag" at bounding box center [232, 176] width 170 height 12
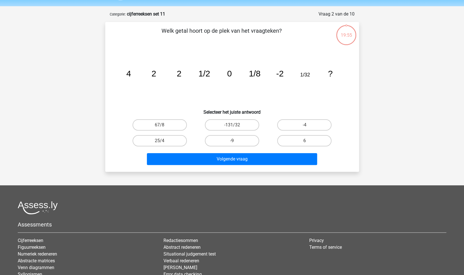
scroll to position [28, 0]
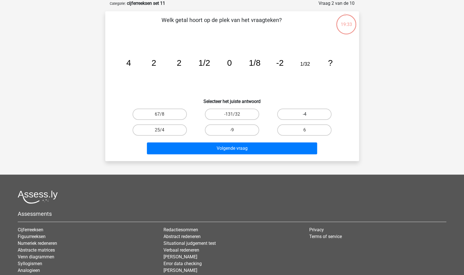
click at [302, 113] on label "-4" at bounding box center [304, 113] width 54 height 11
click at [305, 114] on input "-4" at bounding box center [307, 116] width 4 height 4
radio input "true"
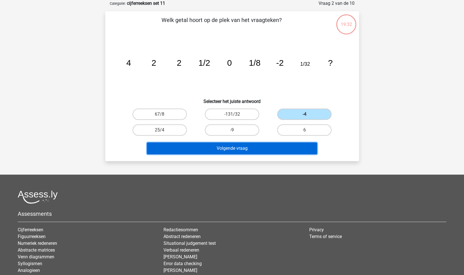
click at [240, 151] on button "Volgende vraag" at bounding box center [232, 148] width 170 height 12
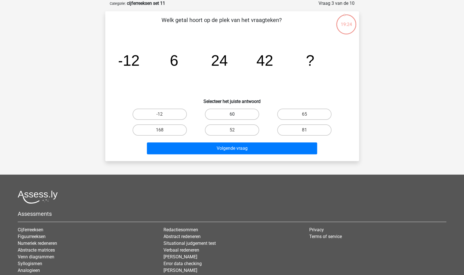
click at [237, 110] on label "60" at bounding box center [232, 113] width 54 height 11
click at [236, 114] on input "60" at bounding box center [234, 116] width 4 height 4
radio input "true"
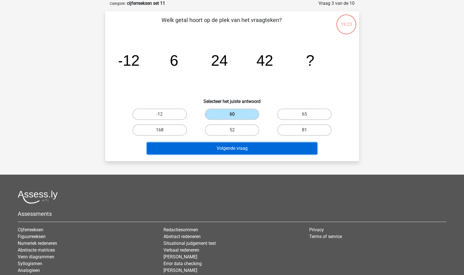
click at [266, 147] on button "Volgende vraag" at bounding box center [232, 148] width 170 height 12
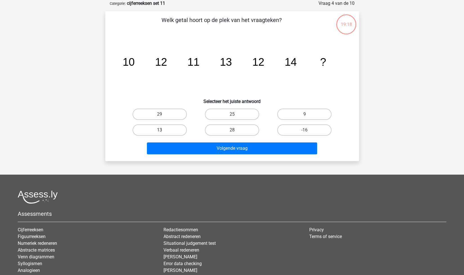
click at [185, 128] on label "13" at bounding box center [160, 129] width 54 height 11
click at [163, 130] on input "13" at bounding box center [162, 132] width 4 height 4
radio input "true"
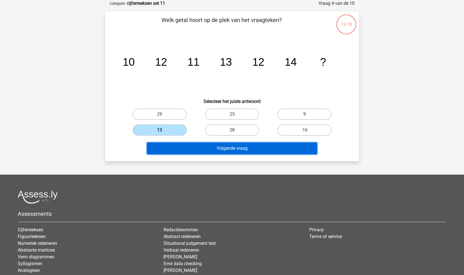
click at [217, 148] on button "Volgende vraag" at bounding box center [232, 148] width 170 height 12
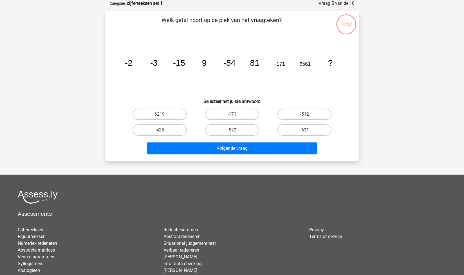
click at [234, 131] on input "-522" at bounding box center [234, 132] width 4 height 4
radio input "true"
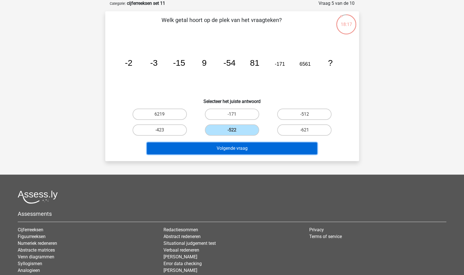
click at [250, 145] on button "Volgende vraag" at bounding box center [232, 148] width 170 height 12
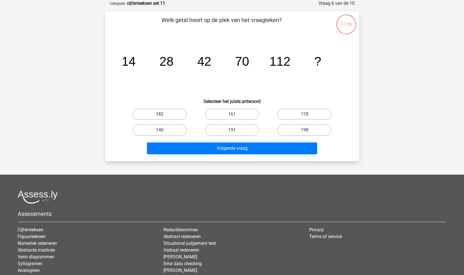
click at [177, 111] on label "182" at bounding box center [160, 113] width 54 height 11
click at [163, 114] on input "182" at bounding box center [162, 116] width 4 height 4
radio input "true"
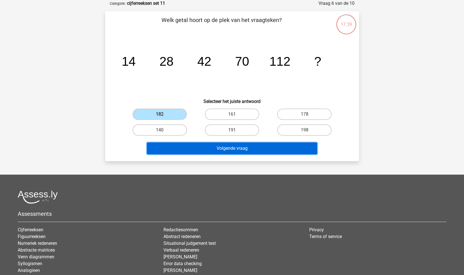
click at [220, 152] on button "Volgende vraag" at bounding box center [232, 148] width 170 height 12
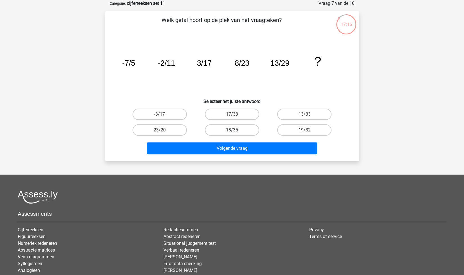
click at [246, 128] on label "18/35" at bounding box center [232, 129] width 54 height 11
click at [236, 130] on input "18/35" at bounding box center [234, 132] width 4 height 4
radio input "true"
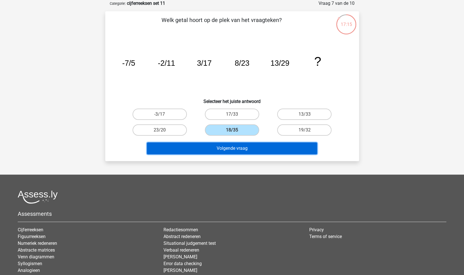
click at [271, 150] on button "Volgende vraag" at bounding box center [232, 148] width 170 height 12
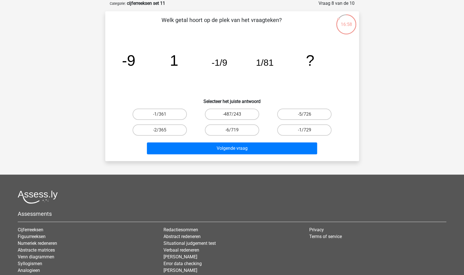
click at [305, 130] on input "-1/729" at bounding box center [307, 132] width 4 height 4
radio input "true"
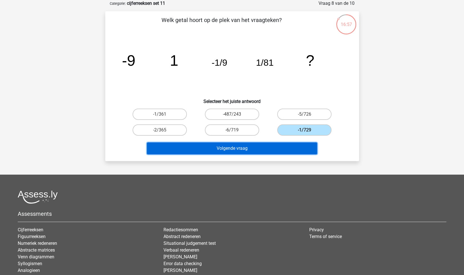
click at [269, 146] on button "Volgende vraag" at bounding box center [232, 148] width 170 height 12
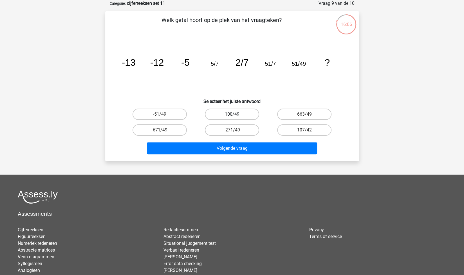
click at [209, 117] on label "100/49" at bounding box center [232, 113] width 54 height 11
click at [232, 117] on input "100/49" at bounding box center [234, 116] width 4 height 4
radio input "true"
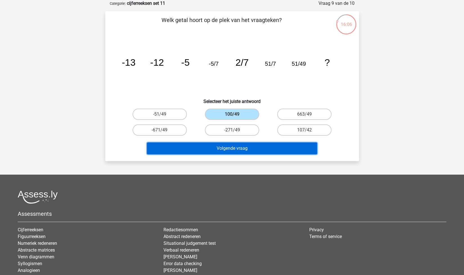
click at [215, 149] on button "Volgende vraag" at bounding box center [232, 148] width 170 height 12
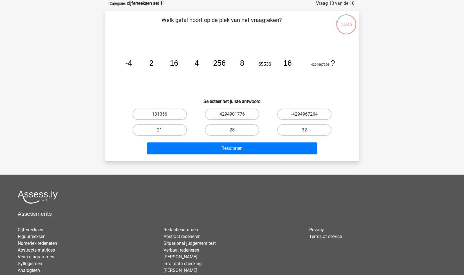
click at [285, 133] on label "32" at bounding box center [304, 129] width 54 height 11
click at [305, 133] on input "32" at bounding box center [307, 132] width 4 height 4
radio input "true"
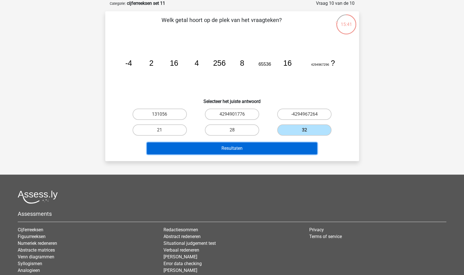
click at [261, 150] on button "Resultaten" at bounding box center [232, 148] width 170 height 12
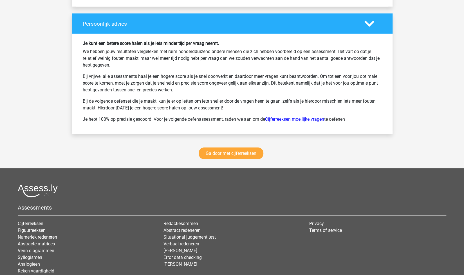
scroll to position [737, 0]
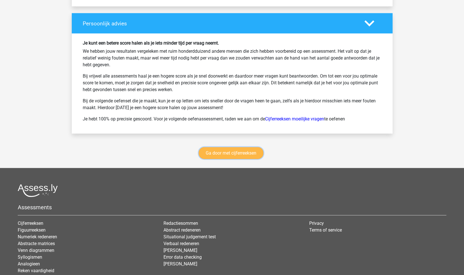
click at [239, 150] on link "Ga door met cijferreeksen" at bounding box center [231, 153] width 65 height 12
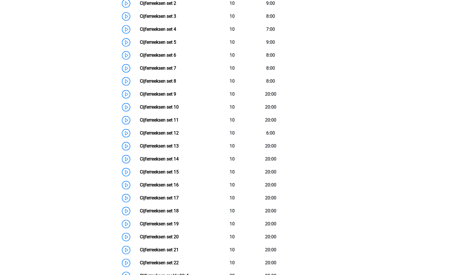
scroll to position [315, 0]
click at [173, 135] on link "Cijferreeksen set 12" at bounding box center [159, 132] width 39 height 5
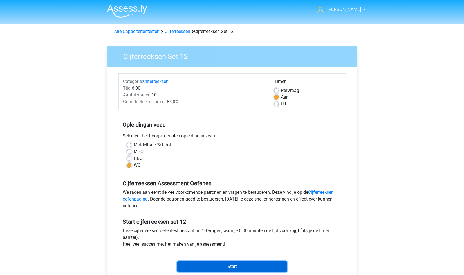
click at [233, 262] on input "Start" at bounding box center [232, 266] width 110 height 11
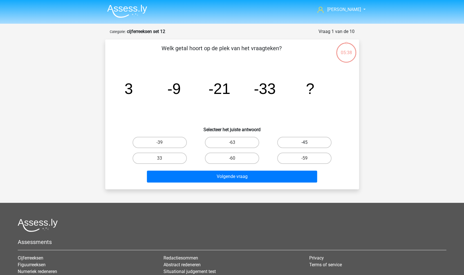
click at [293, 138] on label "-45" at bounding box center [304, 142] width 54 height 11
click at [305, 142] on input "-45" at bounding box center [307, 144] width 4 height 4
radio input "true"
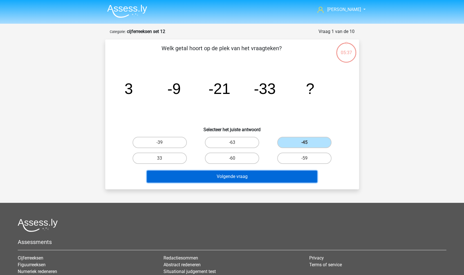
click at [260, 174] on button "Volgende vraag" at bounding box center [232, 176] width 170 height 12
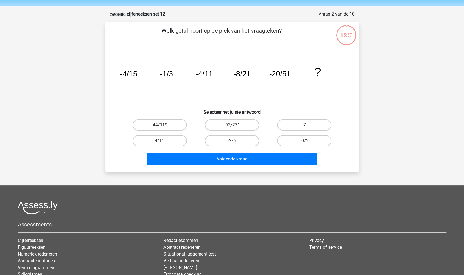
scroll to position [28, 0]
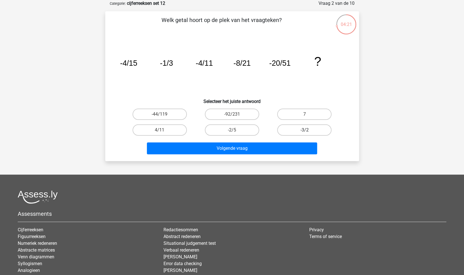
click at [289, 130] on label "-3/2" at bounding box center [304, 129] width 54 height 11
click at [305, 130] on input "-3/2" at bounding box center [307, 132] width 4 height 4
radio input "true"
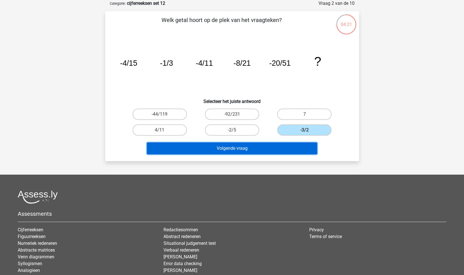
click at [256, 148] on button "Volgende vraag" at bounding box center [232, 148] width 170 height 12
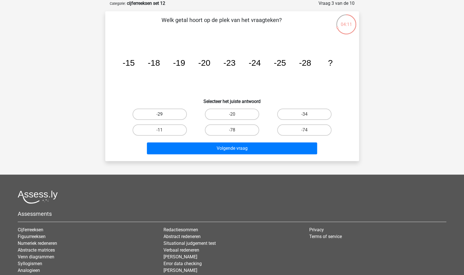
click at [179, 113] on label "-29" at bounding box center [160, 113] width 54 height 11
click at [163, 114] on input "-29" at bounding box center [162, 116] width 4 height 4
radio input "true"
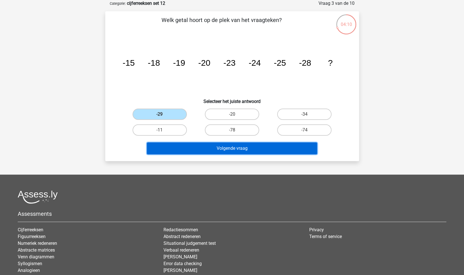
click at [201, 148] on button "Volgende vraag" at bounding box center [232, 148] width 170 height 12
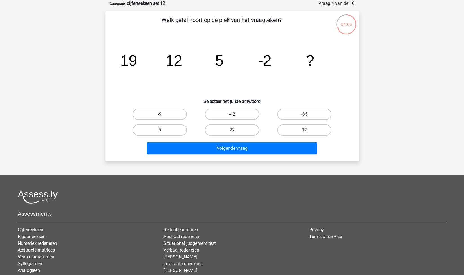
click at [167, 116] on label "-9" at bounding box center [160, 113] width 54 height 11
click at [163, 116] on input "-9" at bounding box center [162, 116] width 4 height 4
radio input "true"
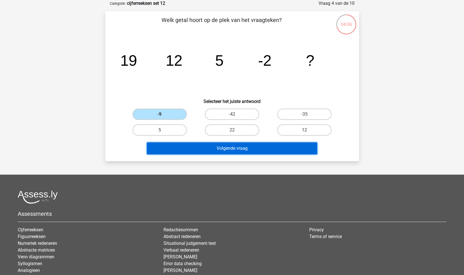
click at [203, 148] on button "Volgende vraag" at bounding box center [232, 148] width 170 height 12
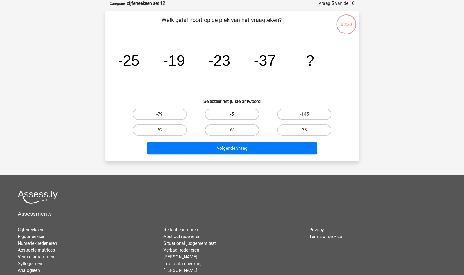
click at [220, 115] on label "-5" at bounding box center [232, 113] width 54 height 11
click at [232, 115] on input "-5" at bounding box center [234, 116] width 4 height 4
radio input "true"
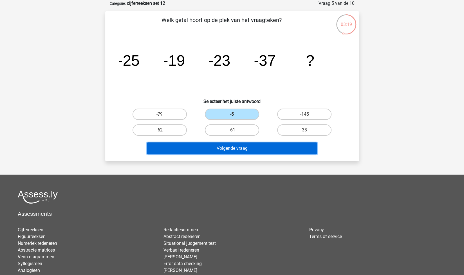
click at [251, 146] on button "Volgende vraag" at bounding box center [232, 148] width 170 height 12
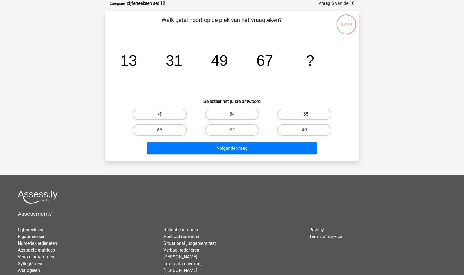
click at [184, 128] on label "85" at bounding box center [160, 129] width 54 height 11
click at [163, 130] on input "85" at bounding box center [162, 132] width 4 height 4
radio input "true"
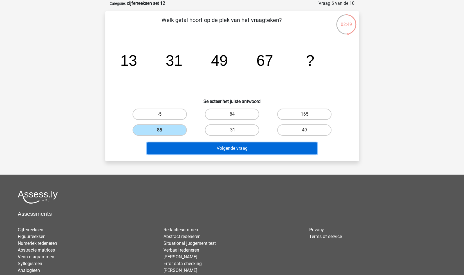
click at [209, 147] on button "Volgende vraag" at bounding box center [232, 148] width 170 height 12
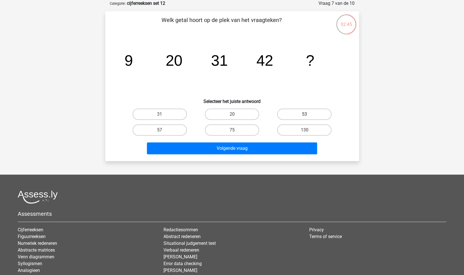
click at [298, 110] on label "53" at bounding box center [304, 113] width 54 height 11
click at [305, 114] on input "53" at bounding box center [307, 116] width 4 height 4
radio input "true"
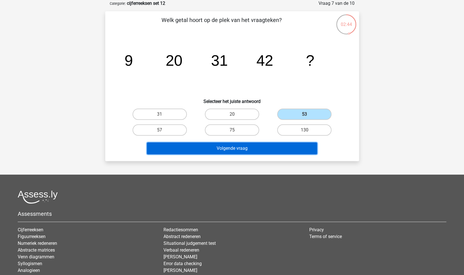
click at [257, 148] on button "Volgende vraag" at bounding box center [232, 148] width 170 height 12
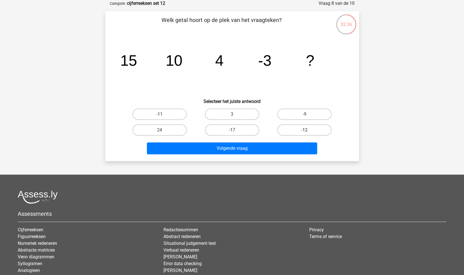
click at [298, 128] on label "-12" at bounding box center [304, 129] width 54 height 11
click at [305, 130] on input "-12" at bounding box center [307, 132] width 4 height 4
radio input "true"
click at [167, 115] on label "-11" at bounding box center [160, 113] width 54 height 11
click at [163, 115] on input "-11" at bounding box center [162, 116] width 4 height 4
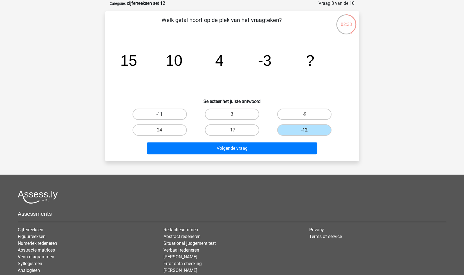
radio input "true"
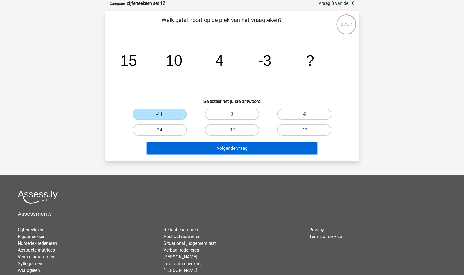
click at [198, 147] on button "Volgende vraag" at bounding box center [232, 148] width 170 height 12
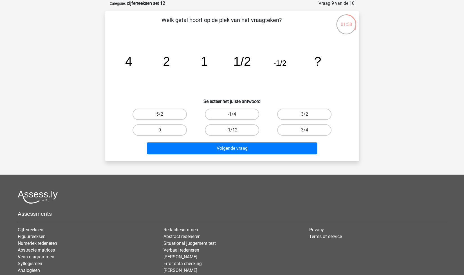
click at [132, 59] on tspan "1/2" at bounding box center [128, 61] width 7 height 14
click at [184, 129] on label "0" at bounding box center [160, 129] width 54 height 11
click at [163, 130] on input "0" at bounding box center [162, 132] width 4 height 4
radio input "true"
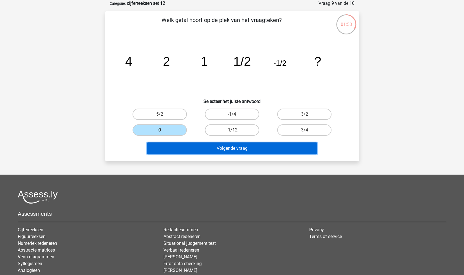
click at [210, 147] on button "Volgende vraag" at bounding box center [232, 148] width 170 height 12
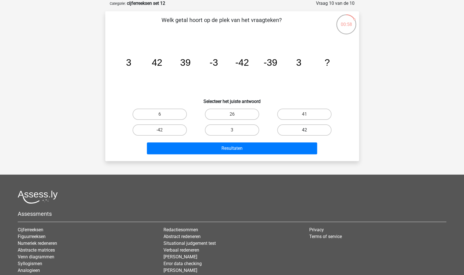
click at [294, 128] on label "42" at bounding box center [304, 129] width 54 height 11
click at [305, 130] on input "42" at bounding box center [307, 132] width 4 height 4
radio input "true"
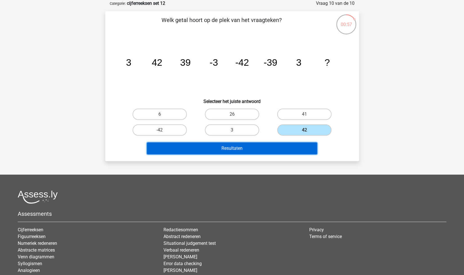
click at [276, 148] on button "Resultaten" at bounding box center [232, 148] width 170 height 12
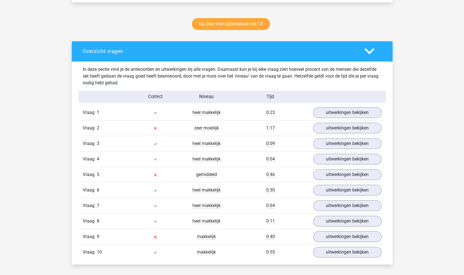
scroll to position [293, 0]
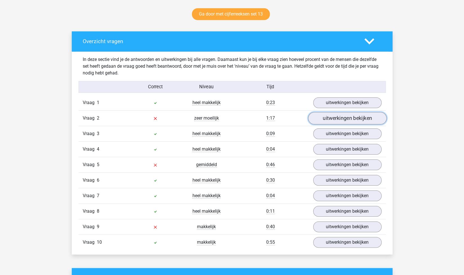
click at [357, 118] on link "uitwerkingen bekijken" at bounding box center [347, 118] width 79 height 12
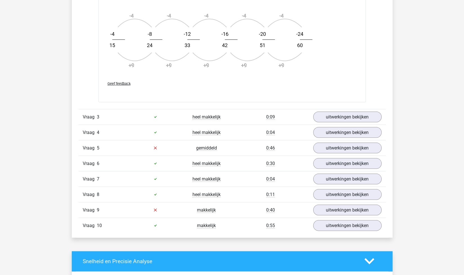
scroll to position [661, 0]
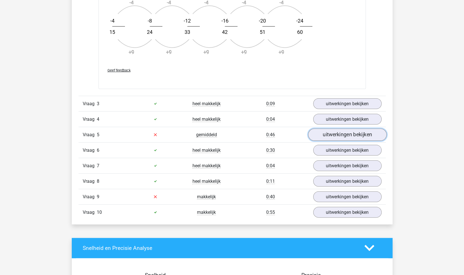
click at [318, 131] on link "uitwerkingen bekijken" at bounding box center [347, 134] width 79 height 12
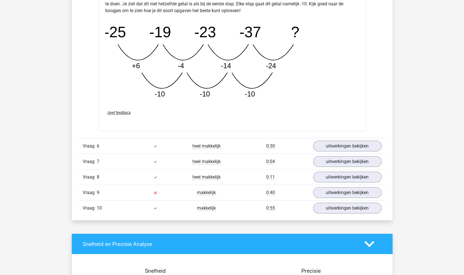
scroll to position [979, 0]
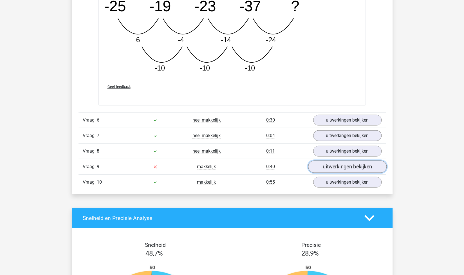
click at [329, 163] on link "uitwerkingen bekijken" at bounding box center [347, 166] width 79 height 12
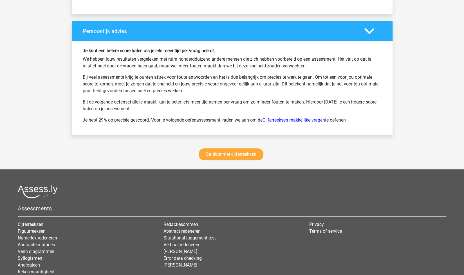
scroll to position [1615, 0]
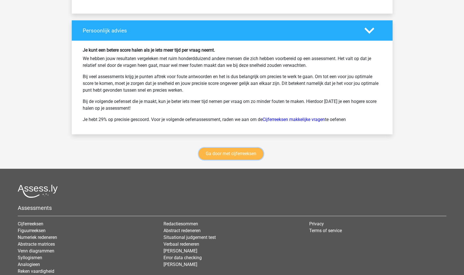
click at [220, 150] on link "Ga door met cijferreeksen" at bounding box center [231, 154] width 65 height 12
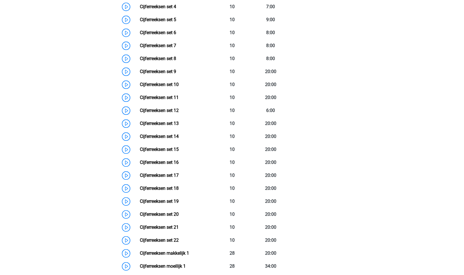
scroll to position [348, 0]
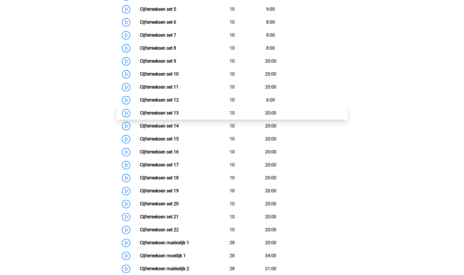
click at [179, 115] on link "Cijferreeksen set 13" at bounding box center [159, 112] width 39 height 5
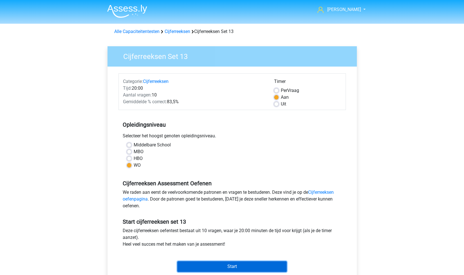
click at [240, 266] on input "Start" at bounding box center [232, 266] width 110 height 11
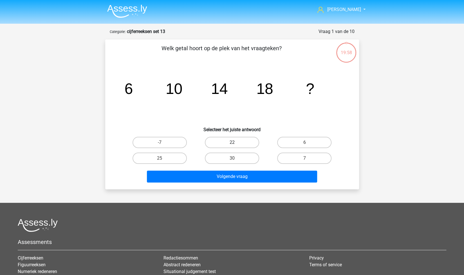
click at [228, 146] on label "22" at bounding box center [232, 142] width 54 height 11
click at [232, 146] on input "22" at bounding box center [234, 144] width 4 height 4
radio input "true"
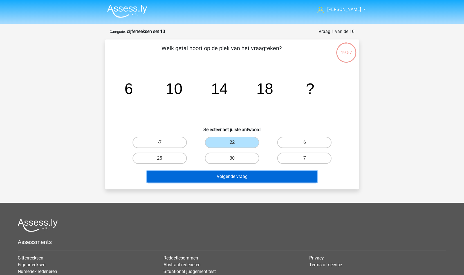
click at [266, 175] on button "Volgende vraag" at bounding box center [232, 176] width 170 height 12
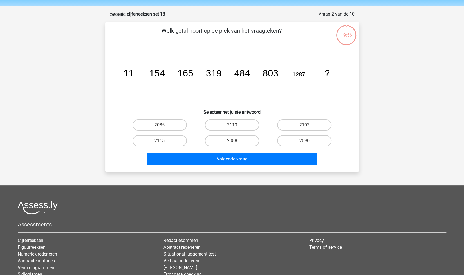
scroll to position [28, 0]
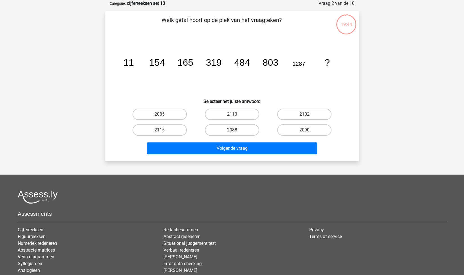
click at [302, 129] on label "2090" at bounding box center [304, 129] width 54 height 11
click at [305, 130] on input "2090" at bounding box center [307, 132] width 4 height 4
radio input "true"
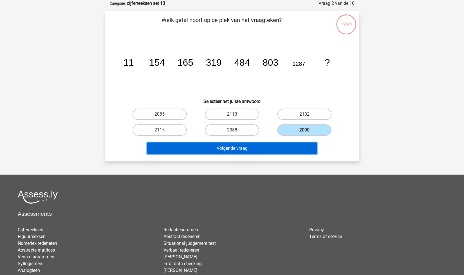
click at [264, 148] on button "Volgende vraag" at bounding box center [232, 148] width 170 height 12
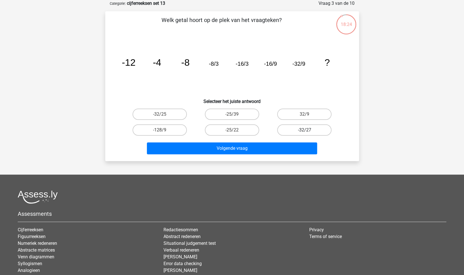
click at [306, 129] on label "-32/27" at bounding box center [304, 129] width 54 height 11
click at [306, 130] on input "-32/27" at bounding box center [307, 132] width 4 height 4
radio input "true"
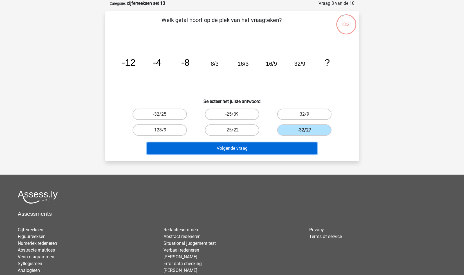
click at [261, 150] on button "Volgende vraag" at bounding box center [232, 148] width 170 height 12
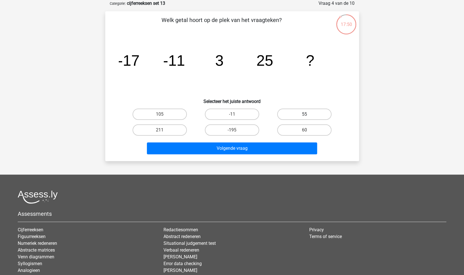
click at [313, 113] on label "55" at bounding box center [304, 113] width 54 height 11
click at [308, 114] on input "55" at bounding box center [307, 116] width 4 height 4
radio input "true"
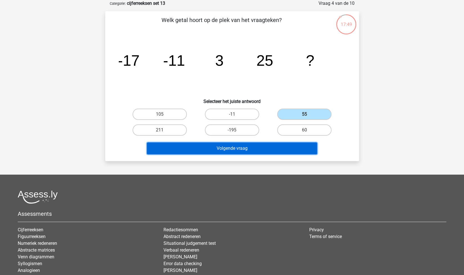
click at [254, 151] on button "Volgende vraag" at bounding box center [232, 148] width 170 height 12
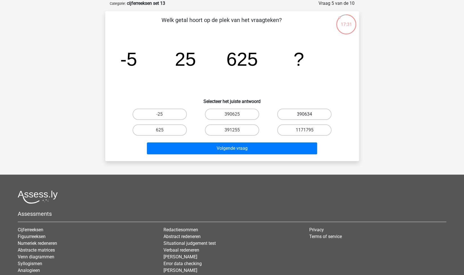
click at [308, 114] on label "390634" at bounding box center [304, 113] width 54 height 11
click at [308, 114] on input "390634" at bounding box center [307, 116] width 4 height 4
radio input "true"
click at [248, 113] on label "390625" at bounding box center [232, 113] width 54 height 11
click at [236, 114] on input "390625" at bounding box center [234, 116] width 4 height 4
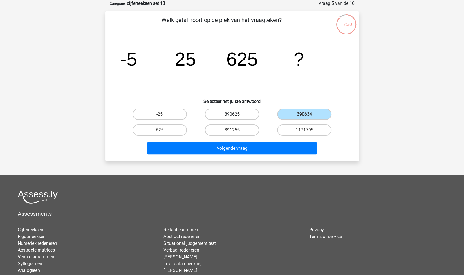
radio input "true"
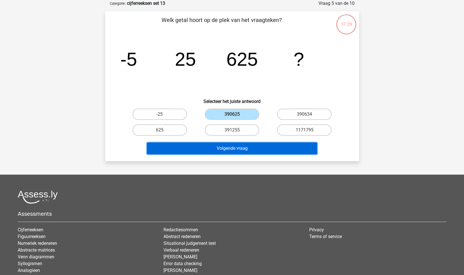
click at [260, 146] on button "Volgende vraag" at bounding box center [232, 148] width 170 height 12
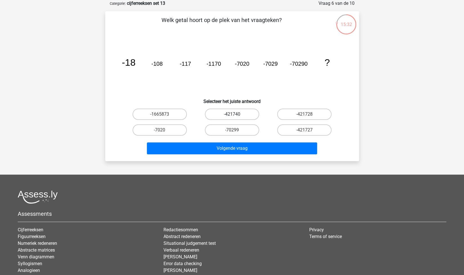
click at [236, 115] on label "-421740" at bounding box center [232, 113] width 54 height 11
click at [236, 115] on input "-421740" at bounding box center [234, 116] width 4 height 4
radio input "true"
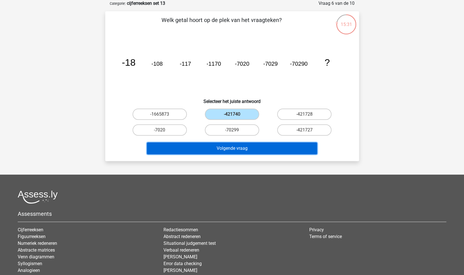
click at [256, 148] on button "Volgende vraag" at bounding box center [232, 148] width 170 height 12
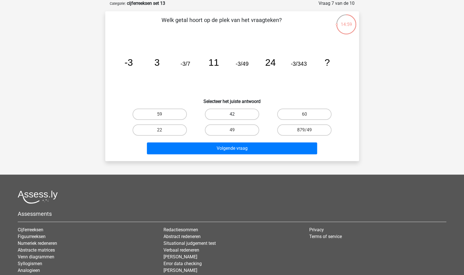
click at [219, 113] on label "42" at bounding box center [232, 113] width 54 height 11
click at [232, 114] on input "42" at bounding box center [234, 116] width 4 height 4
radio input "true"
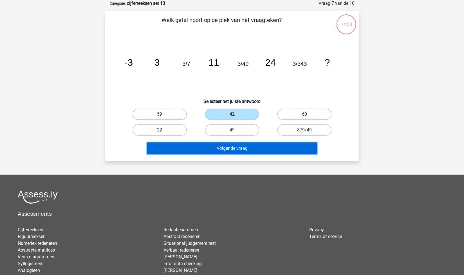
click at [237, 147] on button "Volgende vraag" at bounding box center [232, 148] width 170 height 12
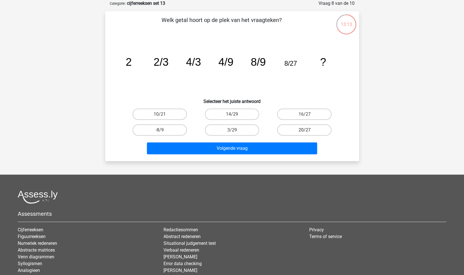
click at [286, 132] on label "20/27" at bounding box center [304, 129] width 54 height 11
click at [305, 132] on input "20/27" at bounding box center [307, 132] width 4 height 4
radio input "true"
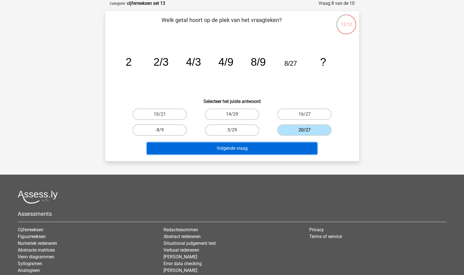
click at [290, 145] on button "Volgende vraag" at bounding box center [232, 148] width 170 height 12
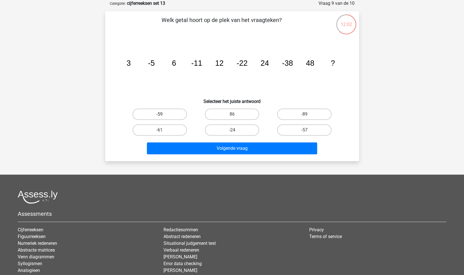
click at [181, 113] on label "-59" at bounding box center [160, 113] width 54 height 11
click at [163, 114] on input "-59" at bounding box center [162, 116] width 4 height 4
radio input "true"
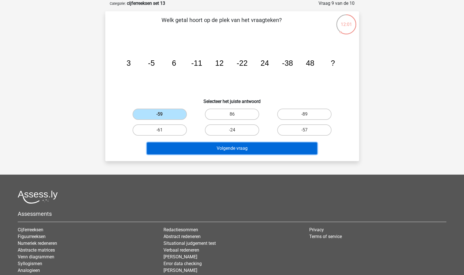
click at [201, 147] on button "Volgende vraag" at bounding box center [232, 148] width 170 height 12
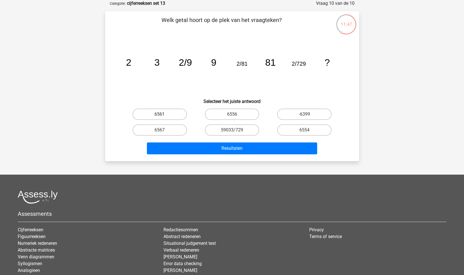
click at [175, 113] on label "6561" at bounding box center [160, 113] width 54 height 11
click at [163, 114] on input "6561" at bounding box center [162, 116] width 4 height 4
radio input "true"
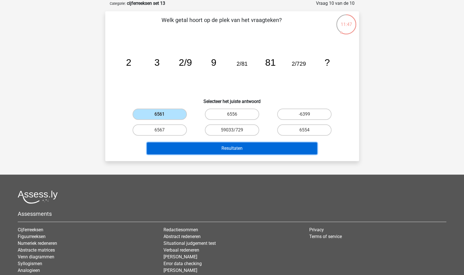
click at [209, 148] on button "Resultaten" at bounding box center [232, 148] width 170 height 12
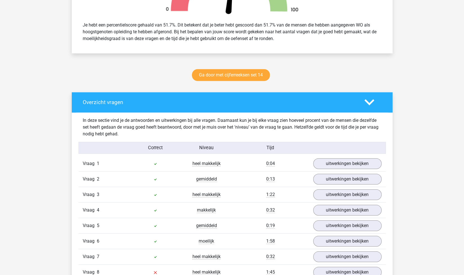
scroll to position [301, 0]
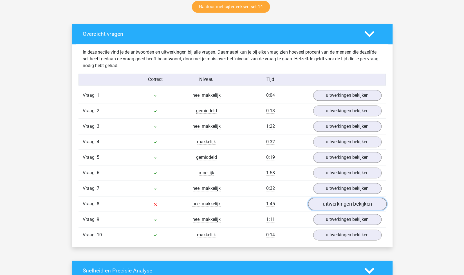
click at [346, 202] on link "uitwerkingen bekijken" at bounding box center [347, 203] width 79 height 12
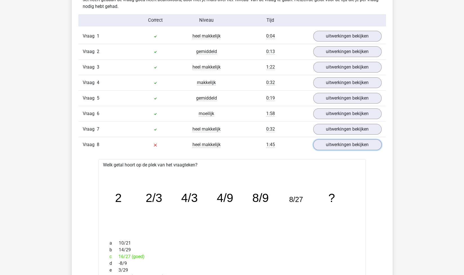
scroll to position [350, 0]
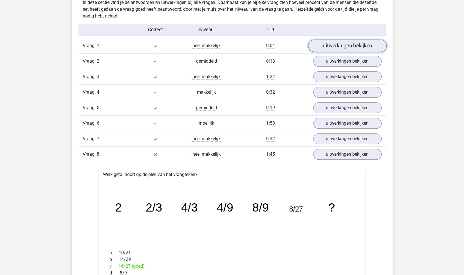
click at [331, 42] on link "uitwerkingen bekijken" at bounding box center [347, 45] width 79 height 12
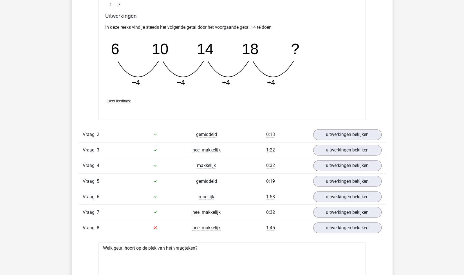
scroll to position [541, 0]
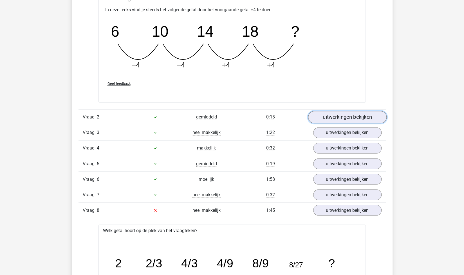
click at [350, 118] on link "uitwerkingen bekijken" at bounding box center [347, 117] width 79 height 12
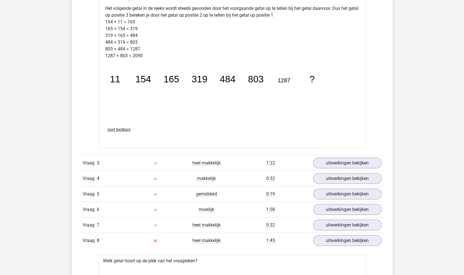
scroll to position [819, 0]
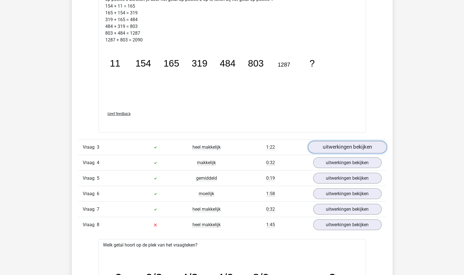
click at [342, 145] on link "uitwerkingen bekijken" at bounding box center [347, 147] width 79 height 12
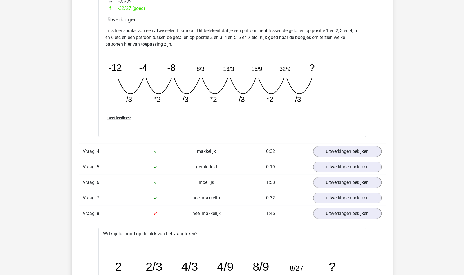
scroll to position [1090, 0]
click at [336, 150] on link "uitwerkingen bekijken" at bounding box center [347, 151] width 79 height 12
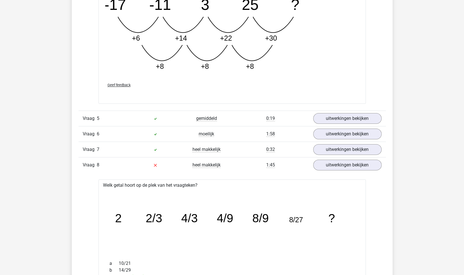
scroll to position [1429, 0]
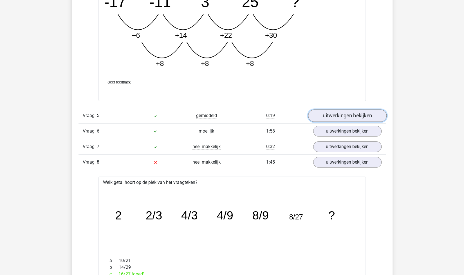
click at [335, 112] on link "uitwerkingen bekijken" at bounding box center [347, 115] width 79 height 12
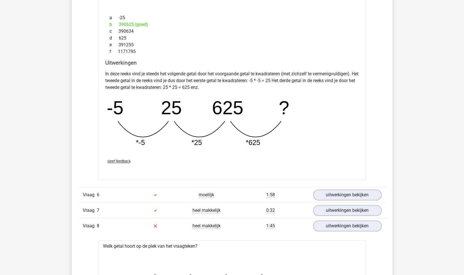
scroll to position [1626, 0]
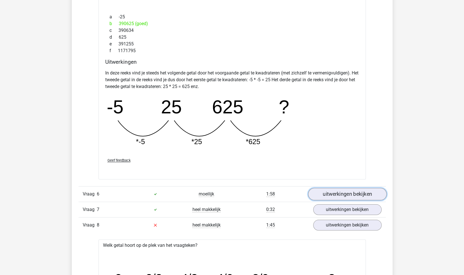
click at [331, 192] on link "uitwerkingen bekijken" at bounding box center [347, 194] width 79 height 12
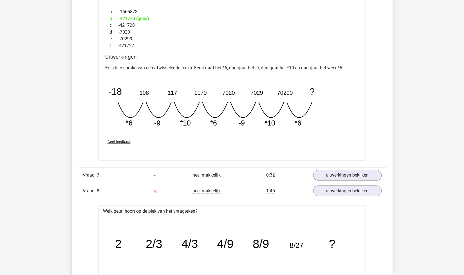
scroll to position [1909, 0]
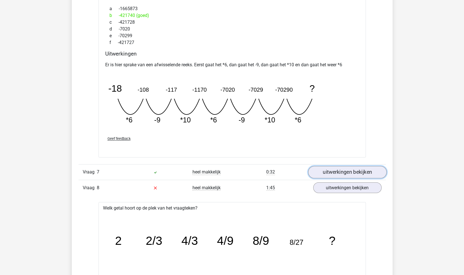
click at [327, 166] on link "uitwerkingen bekijken" at bounding box center [347, 172] width 79 height 12
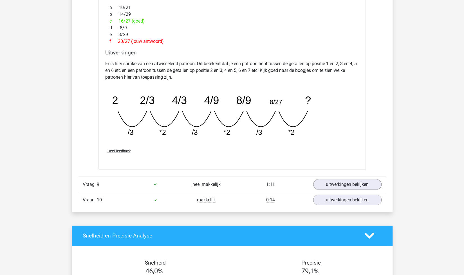
scroll to position [2474, 0]
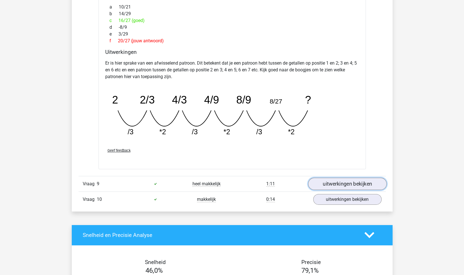
click at [337, 177] on link "uitwerkingen bekijken" at bounding box center [347, 183] width 79 height 12
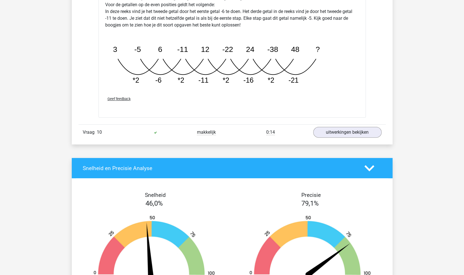
scroll to position [2828, 0]
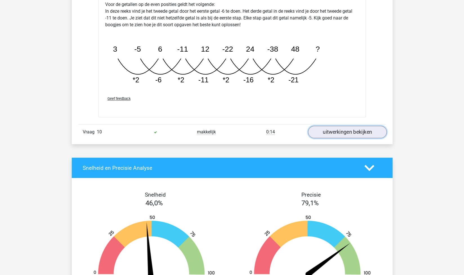
click at [329, 126] on link "uitwerkingen bekijken" at bounding box center [347, 132] width 79 height 12
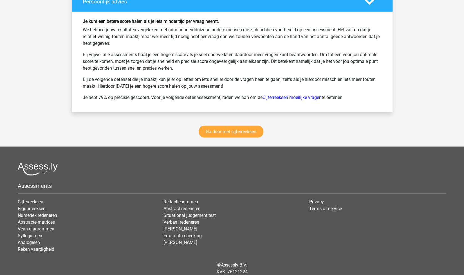
scroll to position [3470, 0]
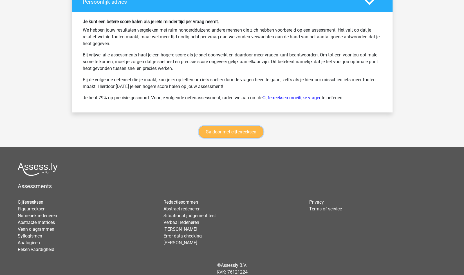
click at [241, 128] on link "Ga door met cijferreeksen" at bounding box center [231, 132] width 65 height 12
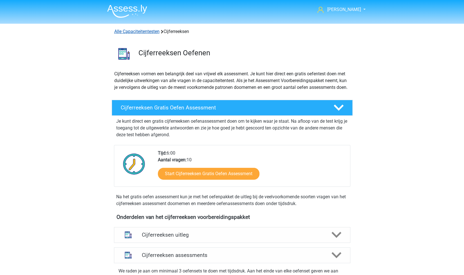
click at [127, 31] on link "Alle Capaciteitentesten" at bounding box center [136, 31] width 45 height 5
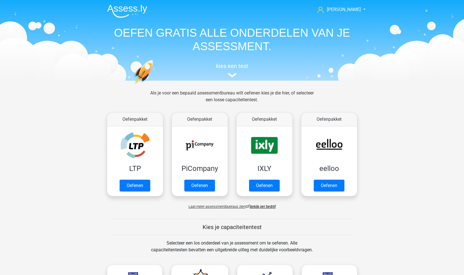
scroll to position [239, 0]
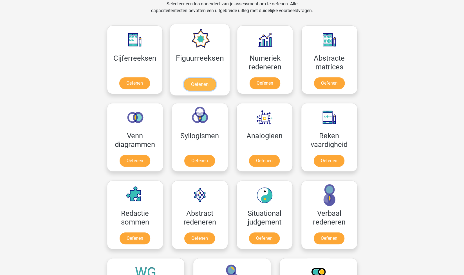
click at [196, 81] on link "Oefenen" at bounding box center [200, 84] width 32 height 12
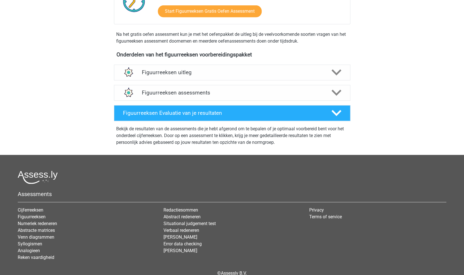
scroll to position [162, 0]
click at [190, 91] on h4 "Figuurreeksen assessments" at bounding box center [232, 92] width 181 height 6
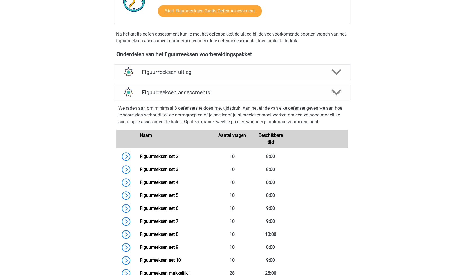
scroll to position [245, 0]
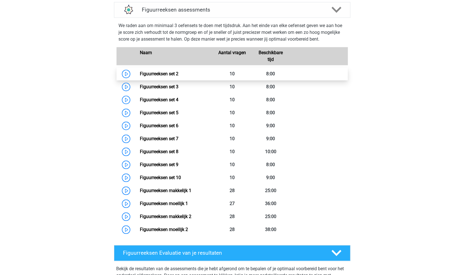
click at [173, 73] on link "Figuurreeksen set 2" at bounding box center [159, 73] width 39 height 5
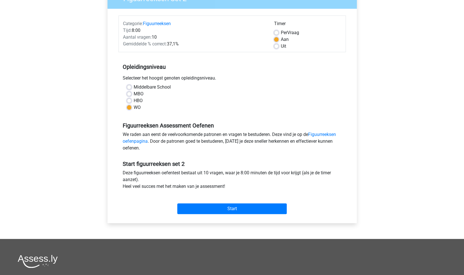
scroll to position [58, 0]
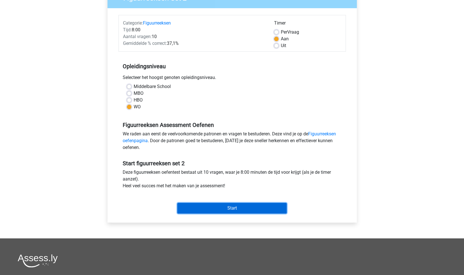
click at [232, 210] on input "Start" at bounding box center [232, 207] width 110 height 11
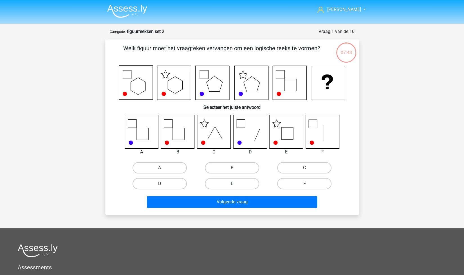
click at [246, 184] on label "E" at bounding box center [232, 183] width 54 height 11
click at [236, 184] on input "E" at bounding box center [234, 185] width 4 height 4
radio input "true"
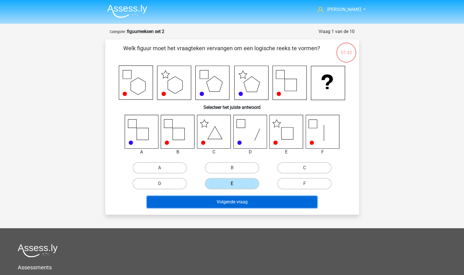
click at [249, 200] on button "Volgende vraag" at bounding box center [232, 202] width 170 height 12
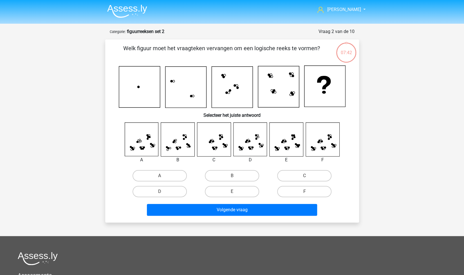
scroll to position [28, 0]
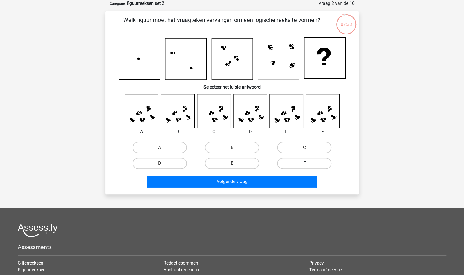
click at [298, 164] on label "F" at bounding box center [304, 162] width 54 height 11
click at [305, 164] on input "F" at bounding box center [307, 165] width 4 height 4
radio input "true"
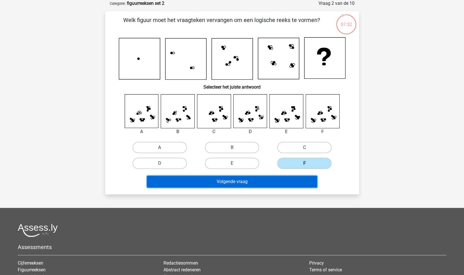
click at [267, 183] on button "Volgende vraag" at bounding box center [232, 181] width 170 height 12
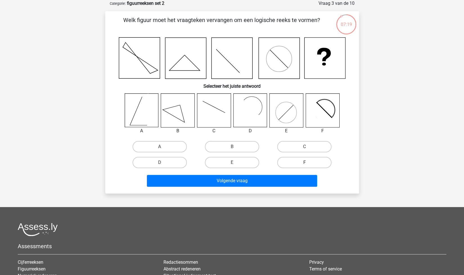
click at [297, 164] on label "F" at bounding box center [304, 162] width 54 height 11
click at [305, 164] on input "F" at bounding box center [307, 164] width 4 height 4
radio input "true"
click at [176, 162] on label "D" at bounding box center [160, 162] width 54 height 11
click at [163, 162] on input "D" at bounding box center [162, 164] width 4 height 4
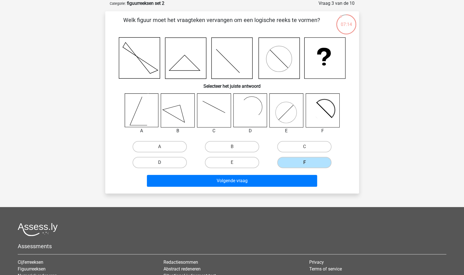
radio input "true"
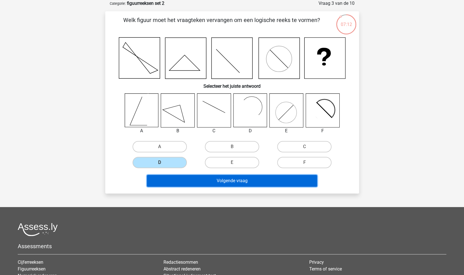
click at [208, 179] on button "Volgende vraag" at bounding box center [232, 181] width 170 height 12
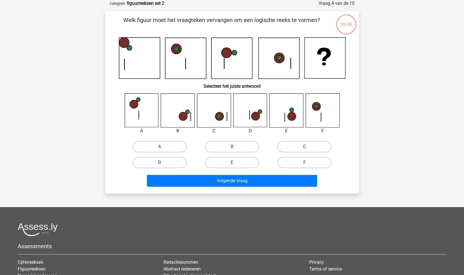
click at [182, 165] on label "D" at bounding box center [160, 162] width 54 height 11
click at [163, 165] on input "D" at bounding box center [162, 164] width 4 height 4
radio input "true"
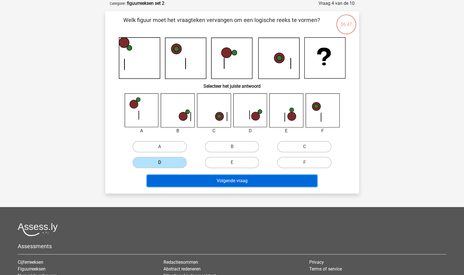
click at [204, 181] on button "Volgende vraag" at bounding box center [232, 181] width 170 height 12
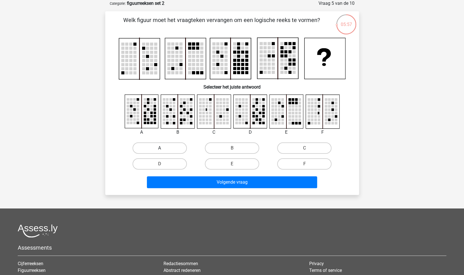
click at [186, 145] on label "A" at bounding box center [160, 147] width 54 height 11
click at [163, 148] on input "A" at bounding box center [162, 150] width 4 height 4
radio input "true"
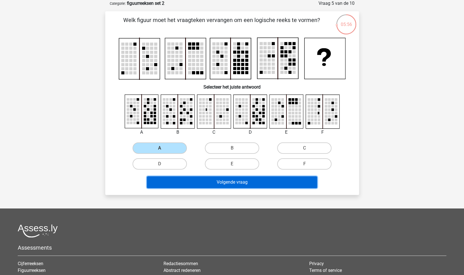
click at [217, 184] on button "Volgende vraag" at bounding box center [232, 182] width 170 height 12
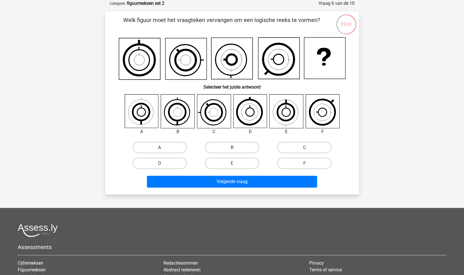
click at [173, 151] on label "A" at bounding box center [160, 147] width 54 height 11
click at [163, 151] on input "A" at bounding box center [162, 149] width 4 height 4
radio input "true"
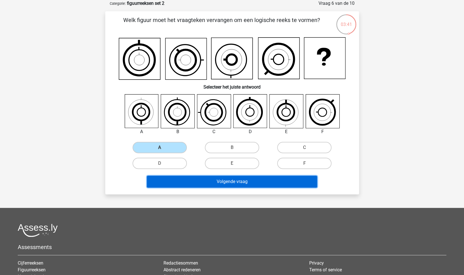
click at [203, 181] on button "Volgende vraag" at bounding box center [232, 181] width 170 height 12
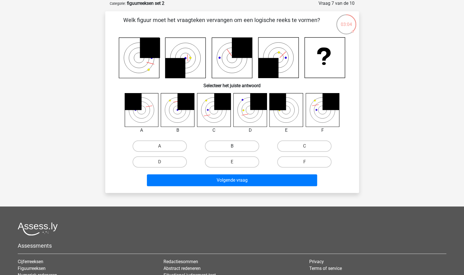
click at [249, 143] on label "B" at bounding box center [232, 145] width 54 height 11
click at [236, 146] on input "B" at bounding box center [234, 148] width 4 height 4
radio input "true"
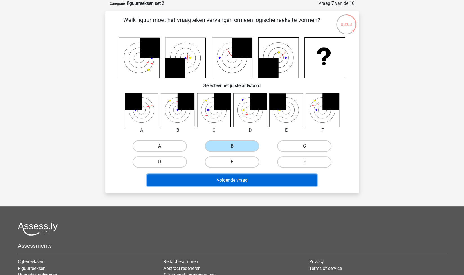
click at [260, 178] on button "Volgende vraag" at bounding box center [232, 180] width 170 height 12
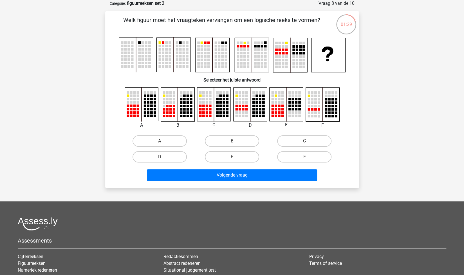
click at [194, 138] on div "C" at bounding box center [160, 140] width 68 height 11
click at [285, 139] on label "C" at bounding box center [304, 140] width 54 height 11
click at [305, 141] on input "C" at bounding box center [307, 143] width 4 height 4
radio input "true"
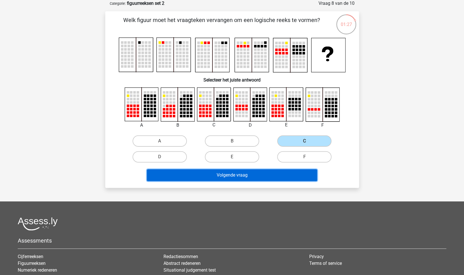
click at [254, 174] on button "Volgende vraag" at bounding box center [232, 175] width 170 height 12
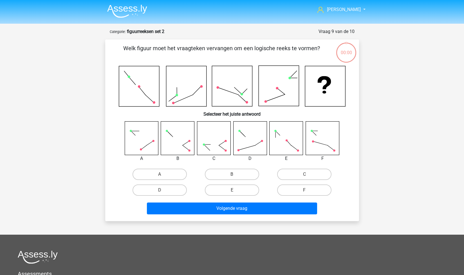
scroll to position [28, 0]
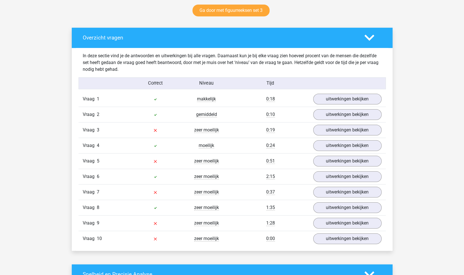
scroll to position [305, 0]
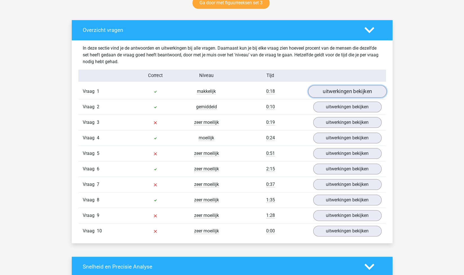
click at [325, 89] on link "uitwerkingen bekijken" at bounding box center [347, 91] width 79 height 12
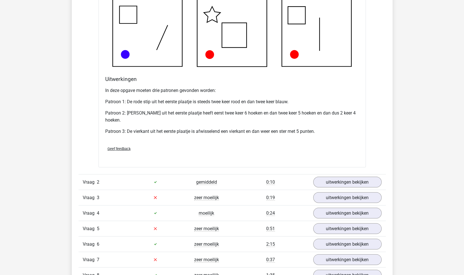
scroll to position [645, 0]
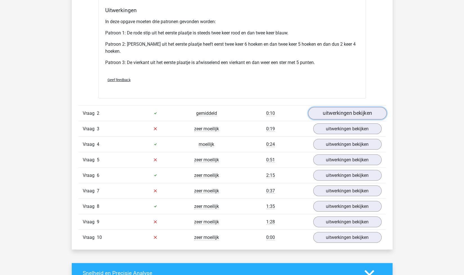
click at [336, 113] on link "uitwerkingen bekijken" at bounding box center [347, 113] width 79 height 12
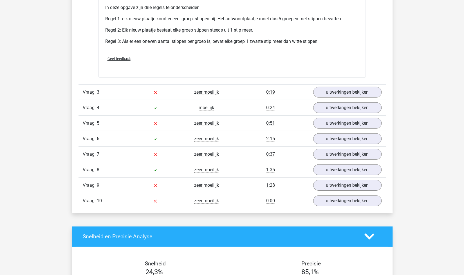
scroll to position [1030, 0]
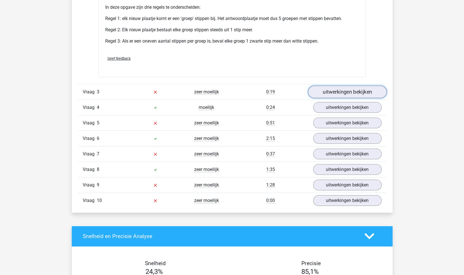
click at [332, 90] on link "uitwerkingen bekijken" at bounding box center [347, 92] width 79 height 12
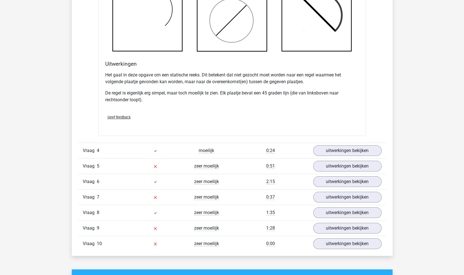
scroll to position [1365, 0]
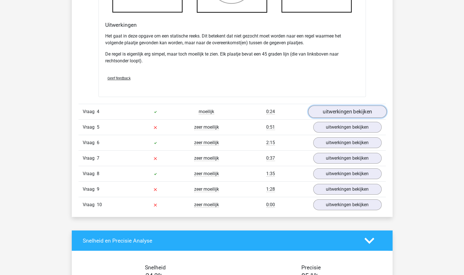
click at [331, 112] on link "uitwerkingen bekijken" at bounding box center [347, 111] width 79 height 12
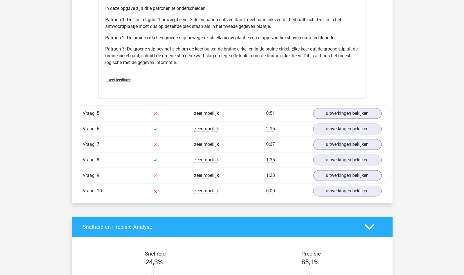
scroll to position [1748, 0]
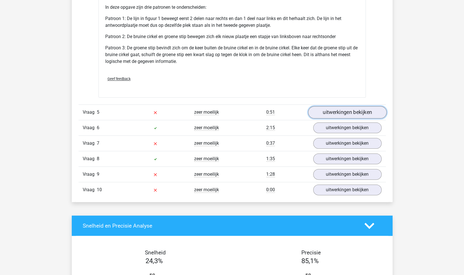
click at [322, 107] on link "uitwerkingen bekijken" at bounding box center [347, 112] width 79 height 12
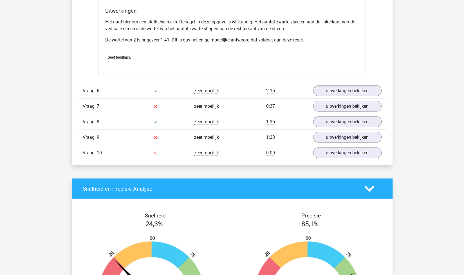
scroll to position [2118, 0]
click at [331, 89] on link "uitwerkingen bekijken" at bounding box center [347, 90] width 79 height 12
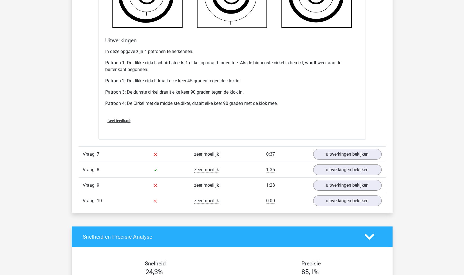
scroll to position [2436, 0]
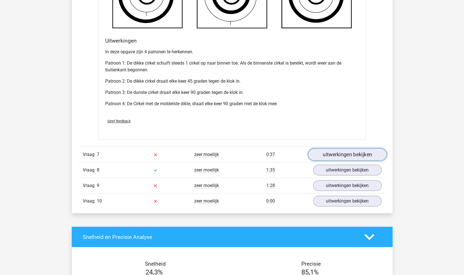
click at [328, 148] on link "uitwerkingen bekijken" at bounding box center [347, 154] width 79 height 12
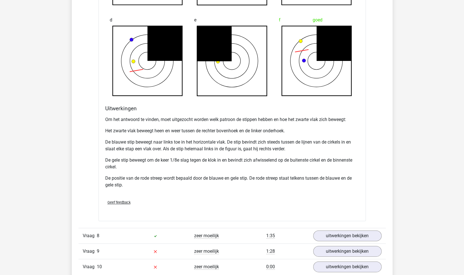
scroll to position [2770, 0]
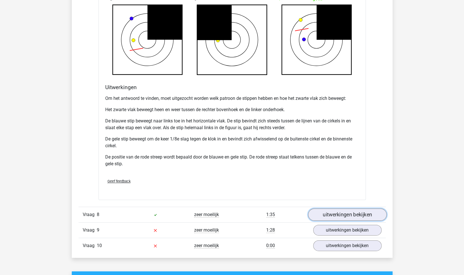
click at [335, 214] on link "uitwerkingen bekijken" at bounding box center [347, 214] width 79 height 12
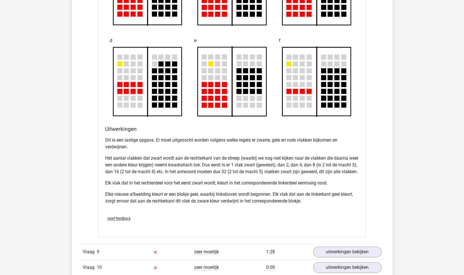
scroll to position [2993, 0]
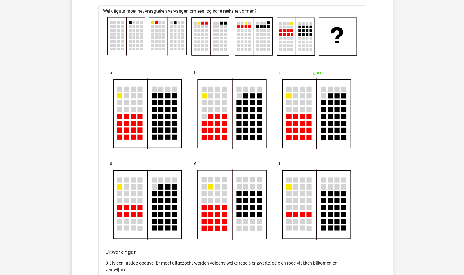
click at [271, 192] on div "e" at bounding box center [232, 198] width 85 height 91
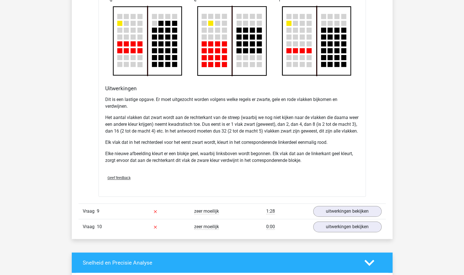
scroll to position [3162, 0]
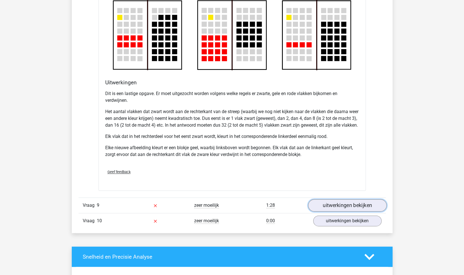
click at [325, 208] on link "uitwerkingen bekijken" at bounding box center [347, 205] width 79 height 12
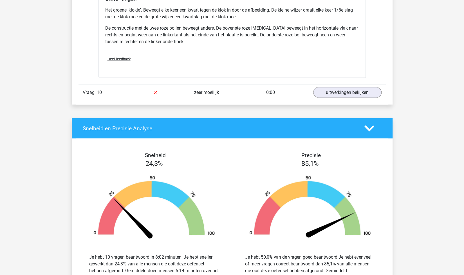
scroll to position [3640, 0]
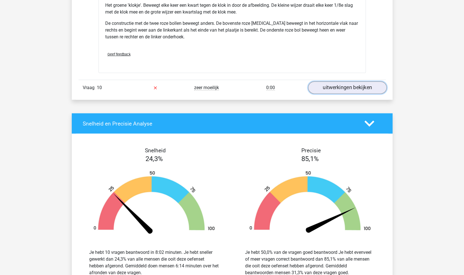
click at [333, 92] on link "uitwerkingen bekijken" at bounding box center [347, 88] width 79 height 12
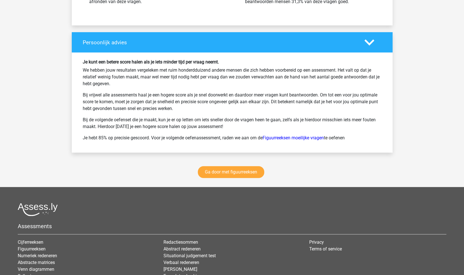
scroll to position [4304, 0]
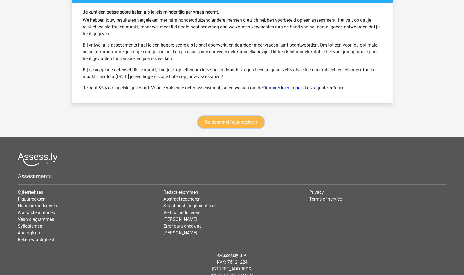
click at [238, 122] on link "Ga door met figuurreeksen" at bounding box center [231, 122] width 66 height 12
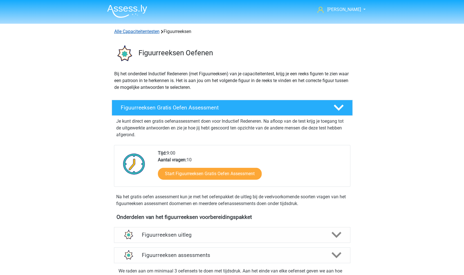
click at [145, 31] on link "Alle Capaciteitentesten" at bounding box center [136, 31] width 45 height 5
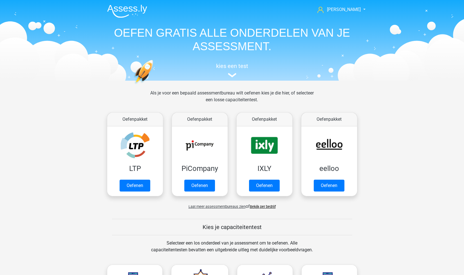
scroll to position [239, 0]
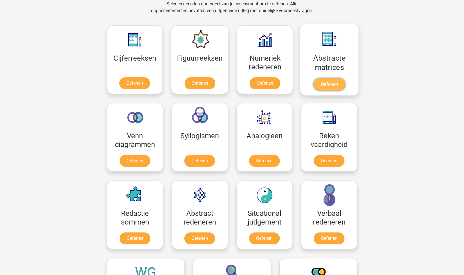
click at [329, 81] on link "Oefenen" at bounding box center [329, 84] width 32 height 12
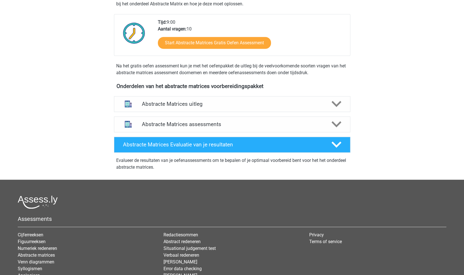
scroll to position [190, 0]
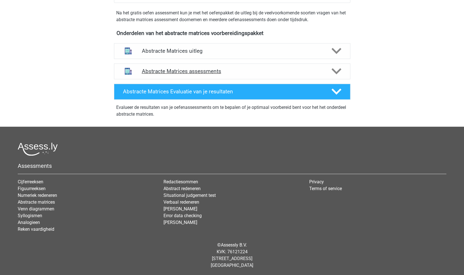
click at [219, 68] on h4 "Abstracte Matrices assessments" at bounding box center [232, 71] width 181 height 6
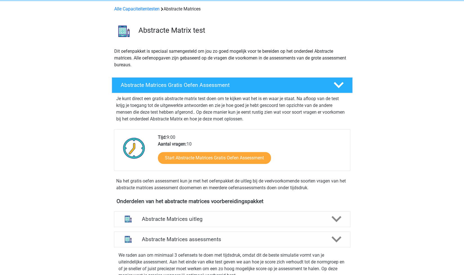
scroll to position [0, 0]
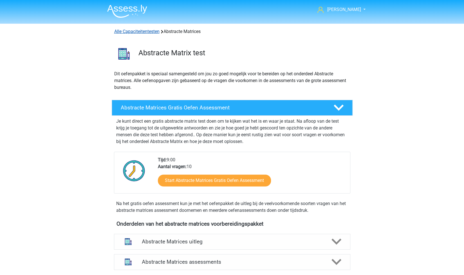
click at [139, 34] on link "Alle Capaciteitentesten" at bounding box center [136, 31] width 45 height 5
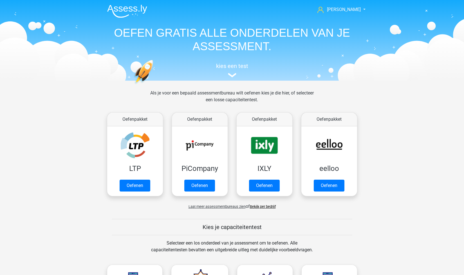
scroll to position [239, 0]
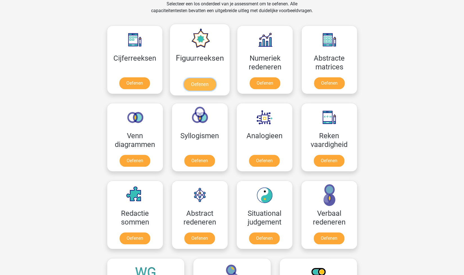
click at [200, 84] on link "Oefenen" at bounding box center [200, 84] width 32 height 12
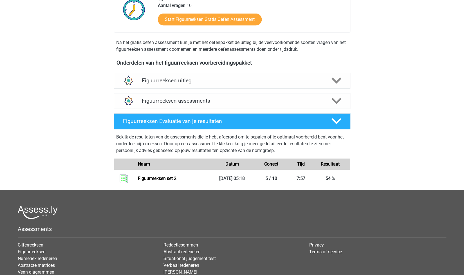
scroll to position [217, 0]
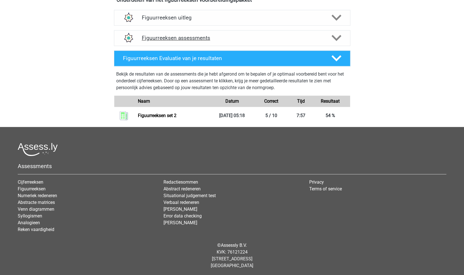
click at [198, 35] on h4 "Figuurreeksen assessments" at bounding box center [232, 38] width 181 height 6
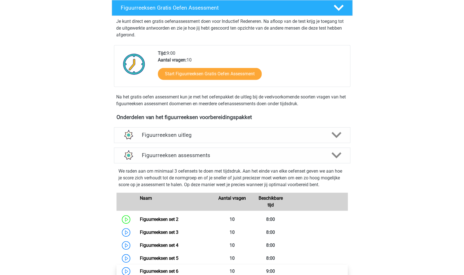
scroll to position [54, 0]
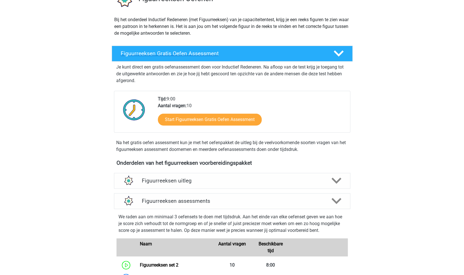
click at [241, 50] on h4 "Figuurreeksen Gratis Oefen Assessment" at bounding box center [223, 53] width 204 height 6
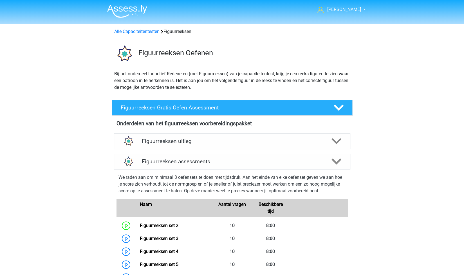
scroll to position [30, 0]
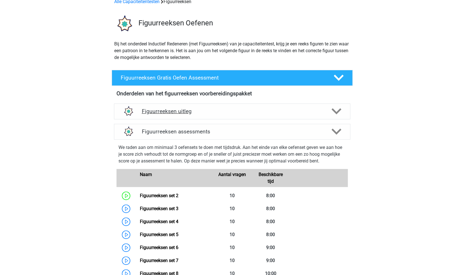
click at [176, 109] on h4 "Figuurreeksen uitleg" at bounding box center [232, 111] width 181 height 6
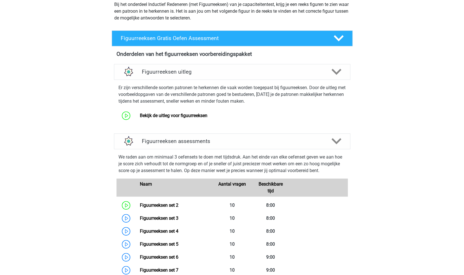
scroll to position [70, 0]
